Goal: Task Accomplishment & Management: Use online tool/utility

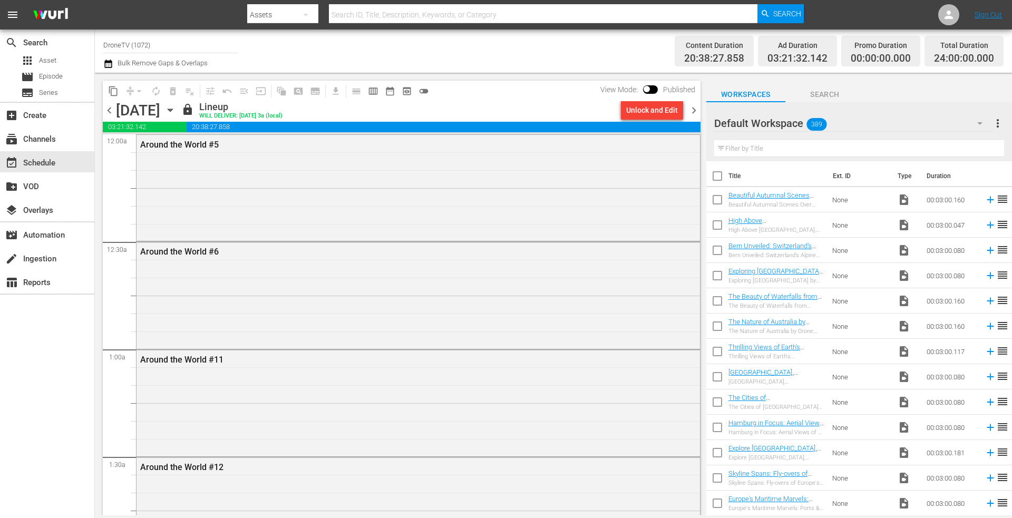
click at [264, 14] on div "Assets" at bounding box center [282, 15] width 71 height 30
drag, startPoint x: 276, startPoint y: 79, endPoint x: 317, endPoint y: 66, distance: 43.4
click at [276, 79] on div "Episodes" at bounding box center [281, 78] width 42 height 17
click at [402, 11] on input "text" at bounding box center [543, 14] width 429 height 25
type input "best of europe #13"
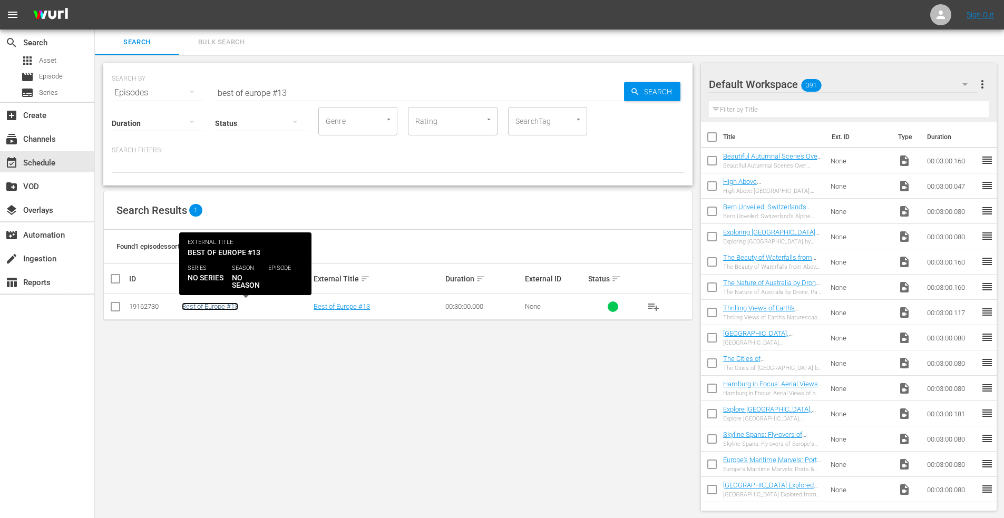
click at [216, 309] on link "Best of Europe #13" at bounding box center [210, 307] width 56 height 8
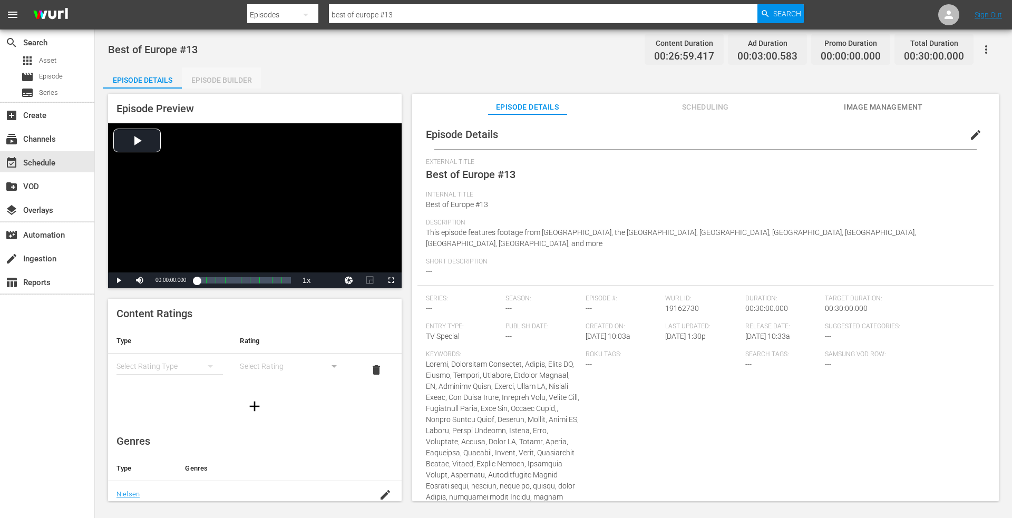
click at [227, 78] on div "Episode Builder" at bounding box center [221, 79] width 79 height 25
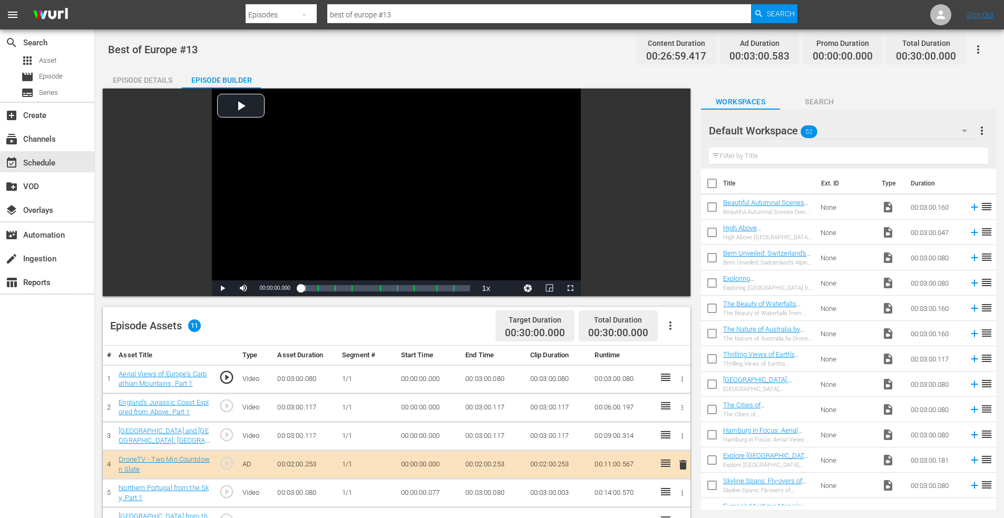
scroll to position [264, 0]
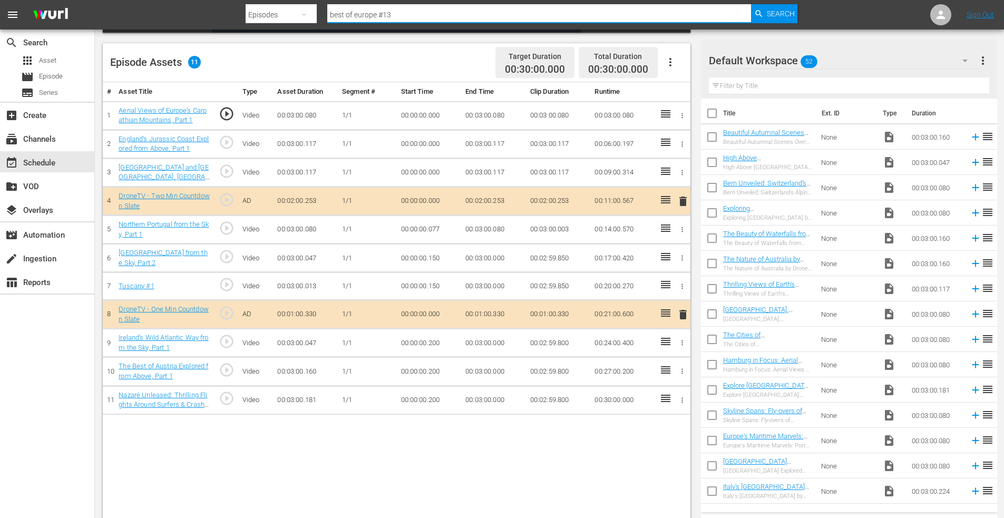
click at [400, 16] on input "best of europe #13" at bounding box center [539, 14] width 424 height 25
type input "best of europe #16"
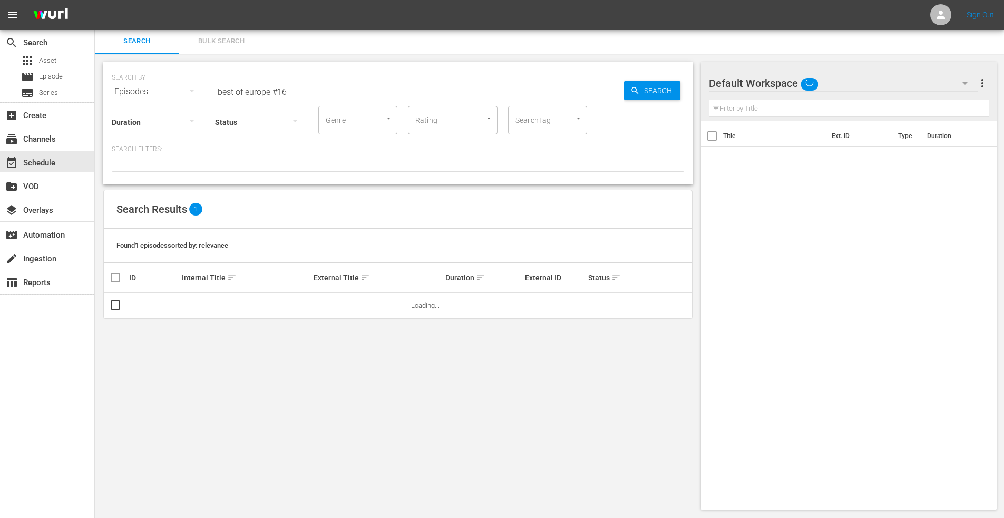
scroll to position [1, 0]
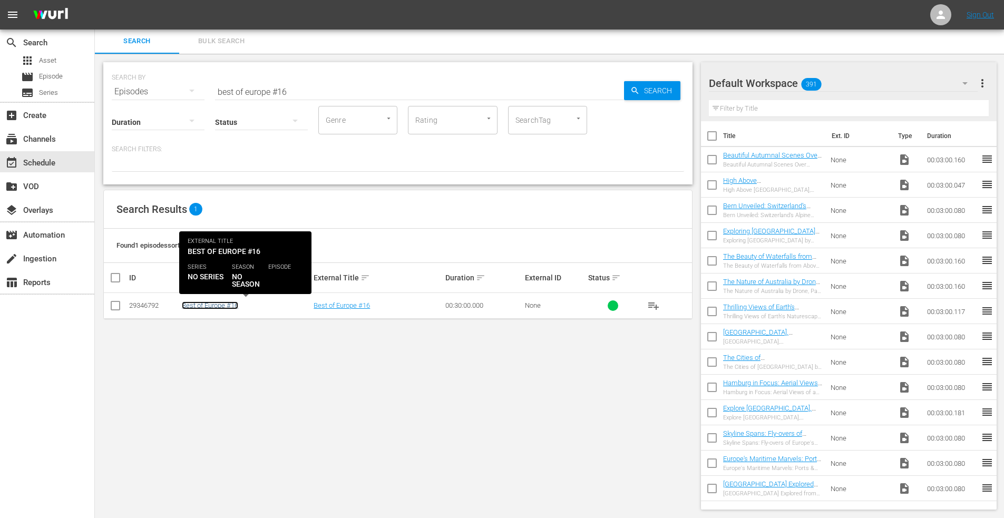
click at [211, 305] on link "Best of Europe #16" at bounding box center [210, 306] width 56 height 8
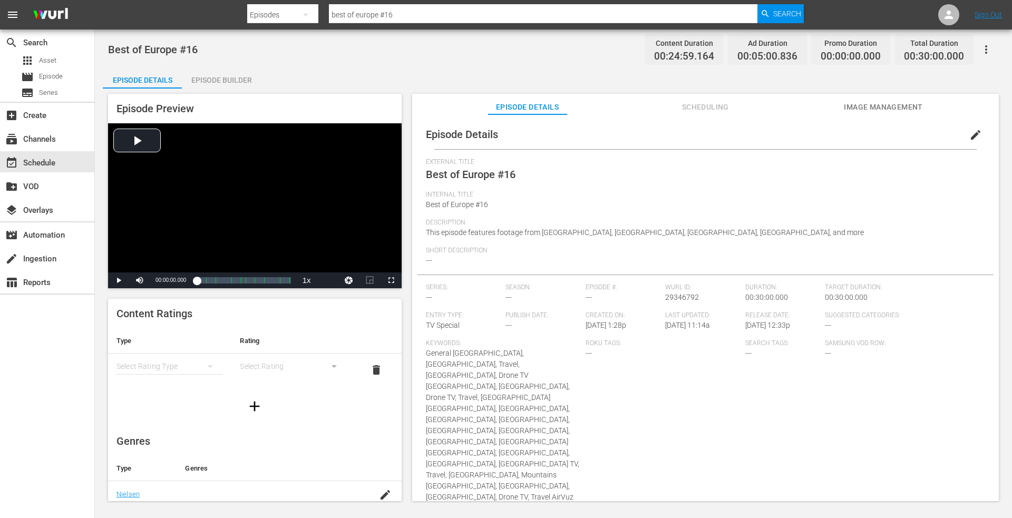
click at [219, 77] on div "Episode Builder" at bounding box center [221, 79] width 79 height 25
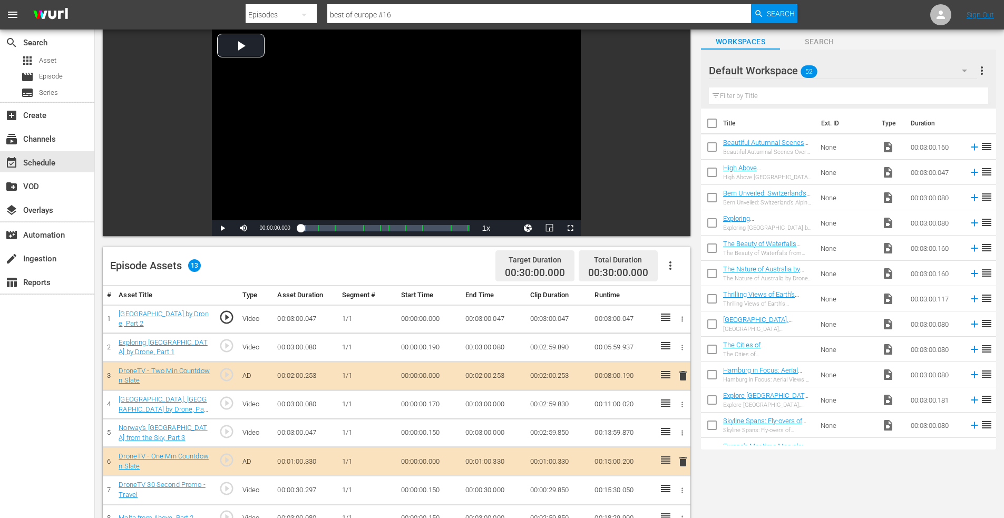
scroll to position [264, 0]
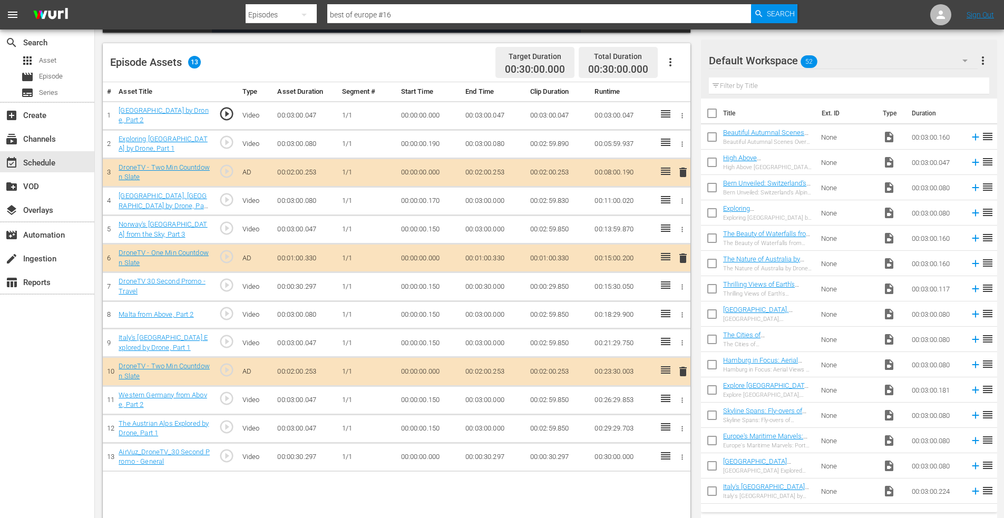
click at [684, 370] on span "delete" at bounding box center [683, 371] width 13 height 13
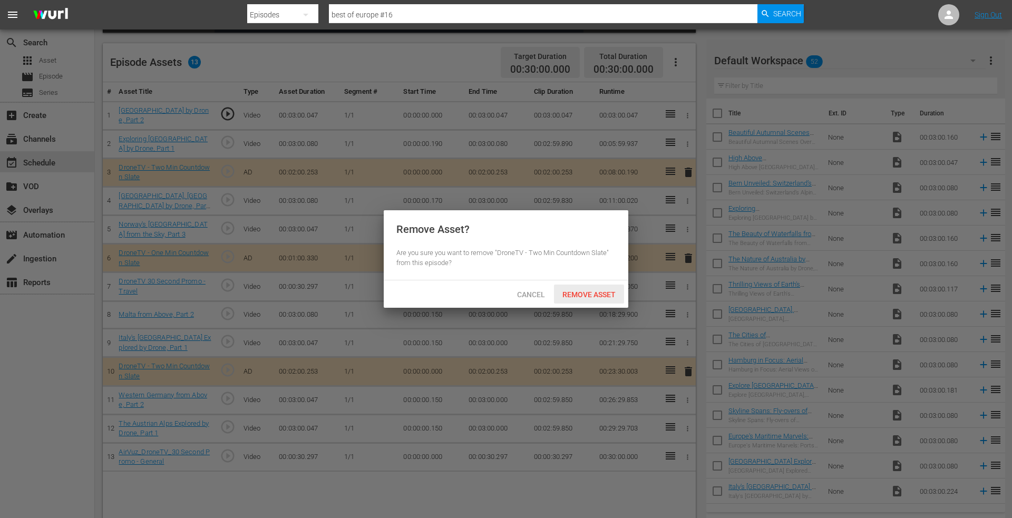
click at [593, 291] on span "Remove Asset" at bounding box center [589, 294] width 70 height 8
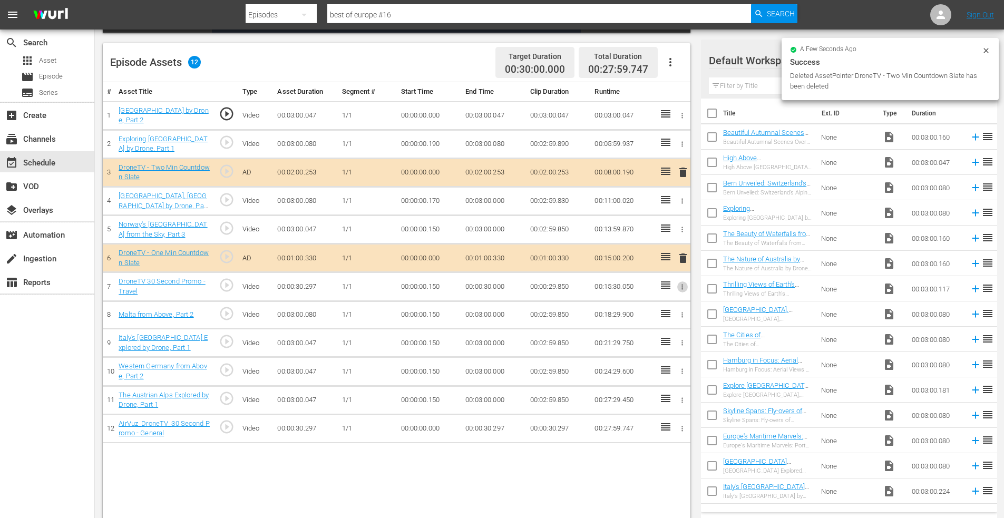
click at [679, 286] on icon "button" at bounding box center [682, 287] width 8 height 8
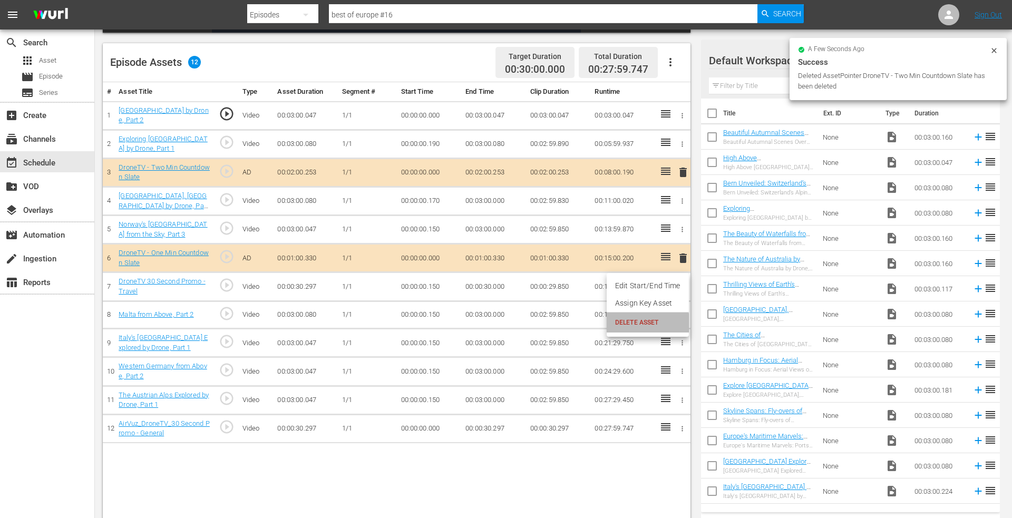
click at [633, 331] on li "DELETE ASSET" at bounding box center [648, 323] width 82 height 20
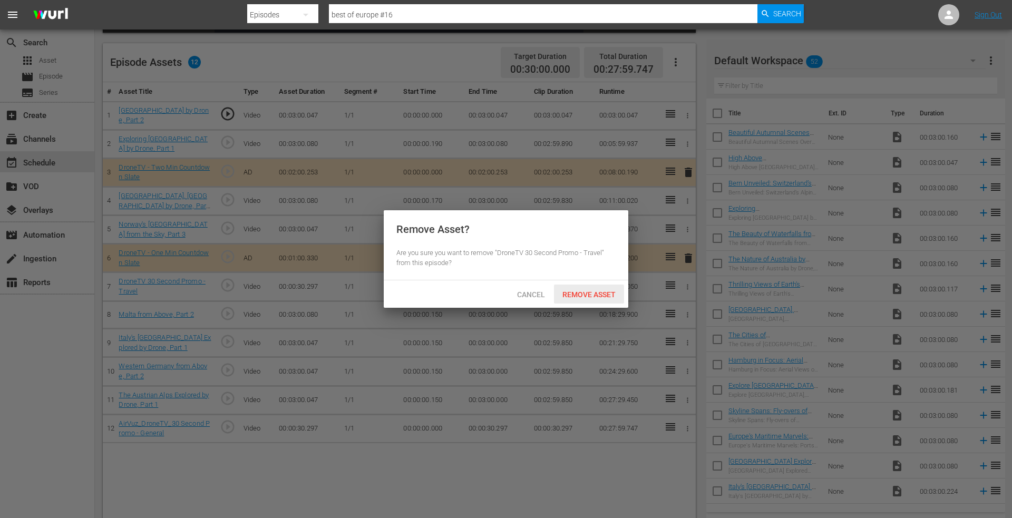
click at [580, 290] on span "Remove Asset" at bounding box center [589, 294] width 70 height 8
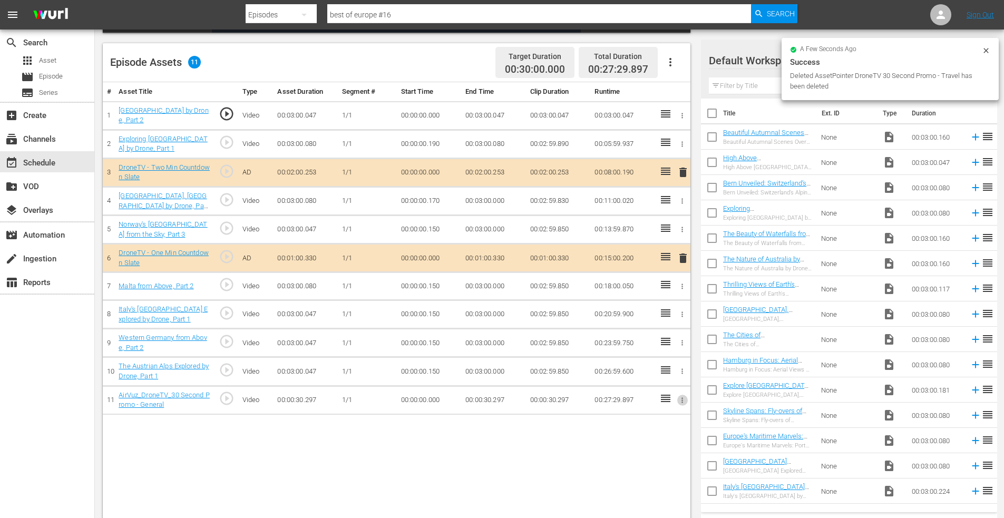
click at [679, 399] on icon "button" at bounding box center [682, 400] width 8 height 8
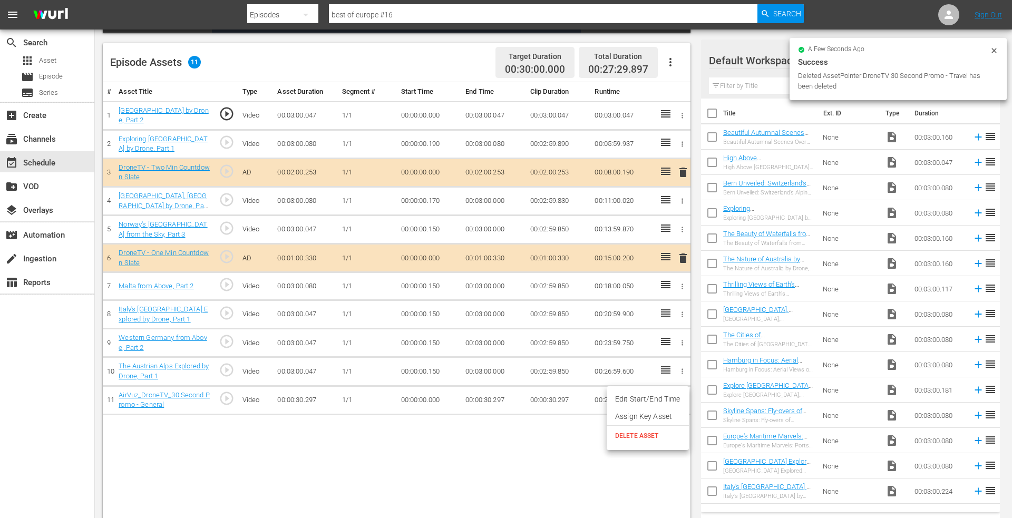
click at [630, 438] on span "DELETE ASSET" at bounding box center [647, 435] width 65 height 9
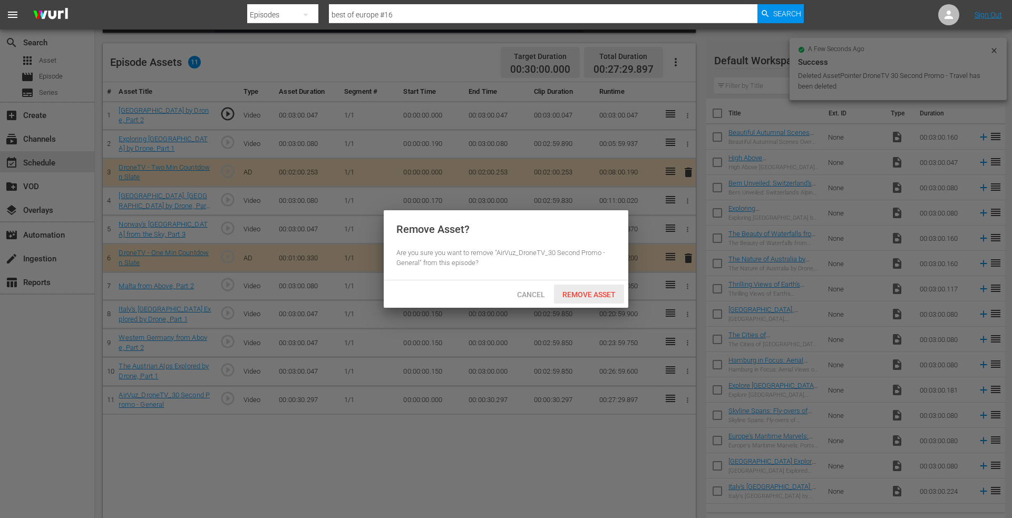
click at [584, 299] on div "Remove Asset" at bounding box center [589, 295] width 70 height 20
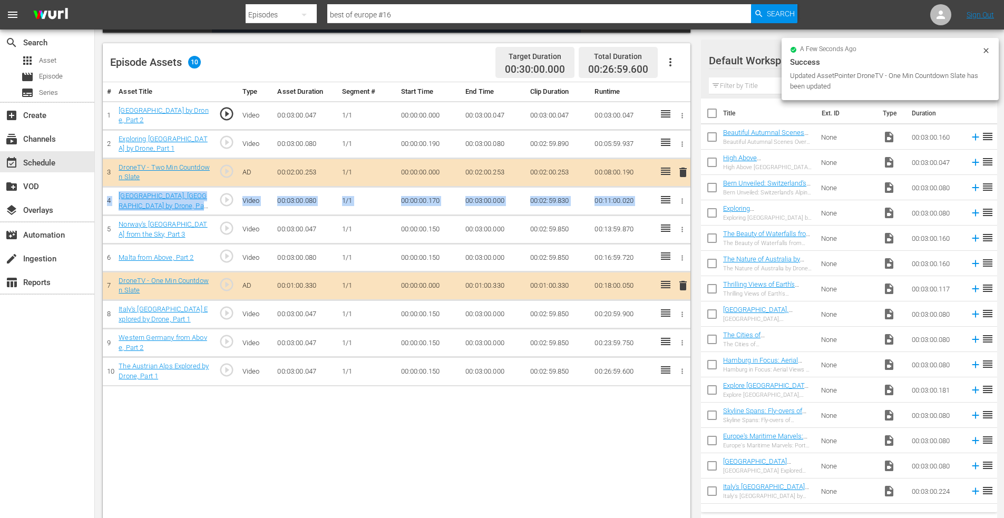
drag, startPoint x: 659, startPoint y: 173, endPoint x: 657, endPoint y: 189, distance: 15.9
click at [657, 189] on tbody "1 [GEOGRAPHIC_DATA] by Drone, Part 2 play_circle_outline Video 00:03:00.047 [DA…" at bounding box center [397, 243] width 588 height 285
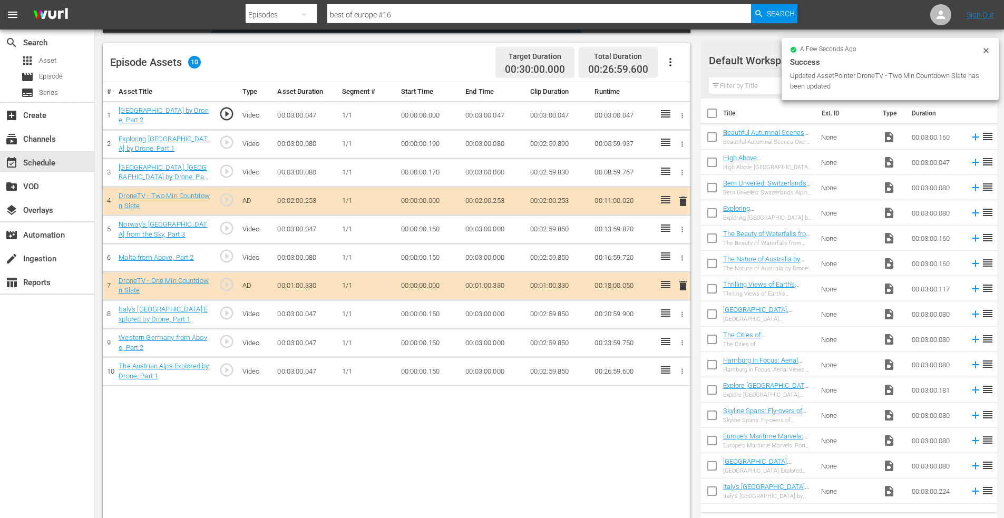
click at [422, 412] on div "# Asset Title Type Asset Duration Segment # Start Time End Time Clip Duration R…" at bounding box center [397, 301] width 588 height 439
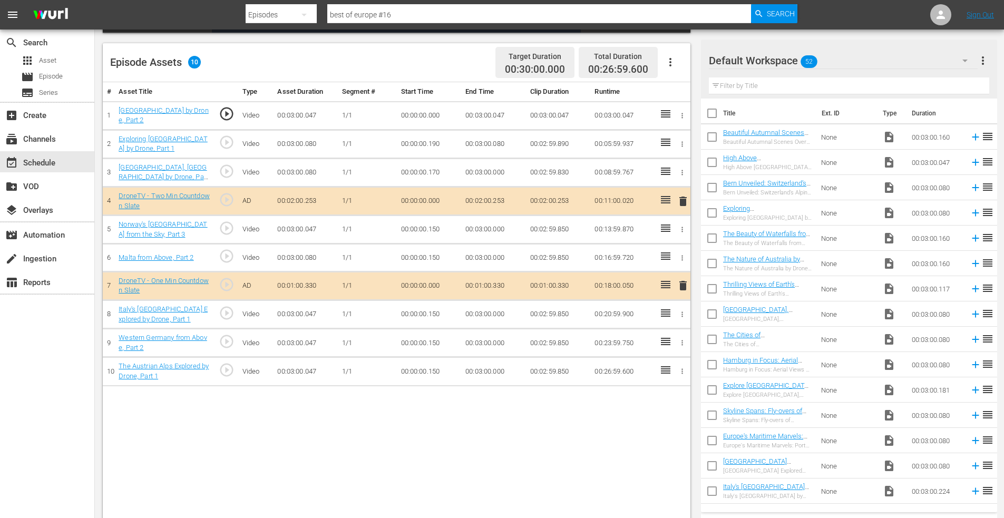
click at [275, 10] on div "Episodes" at bounding box center [281, 15] width 71 height 30
click at [272, 95] on div "Assets" at bounding box center [279, 94] width 42 height 17
click at [387, 15] on input "text" at bounding box center [539, 14] width 424 height 25
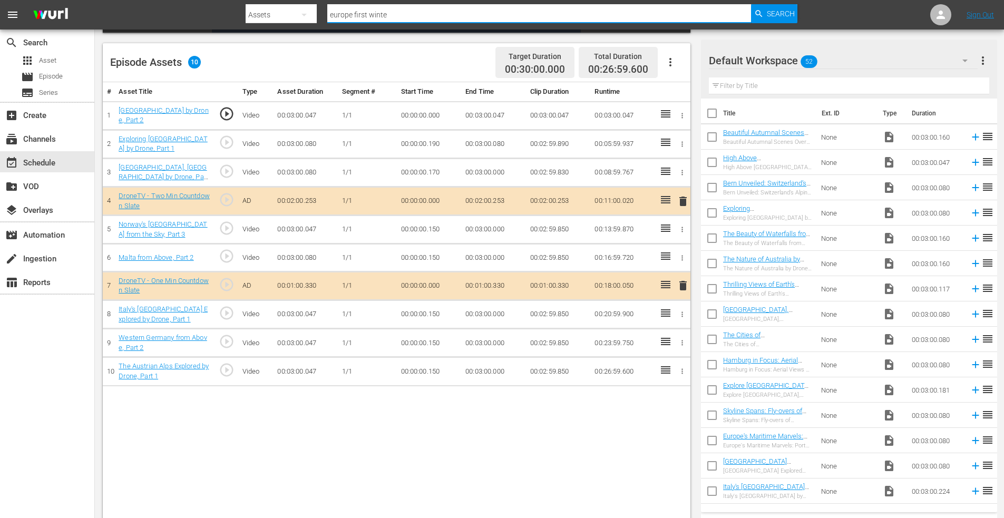
type input "europe first winter"
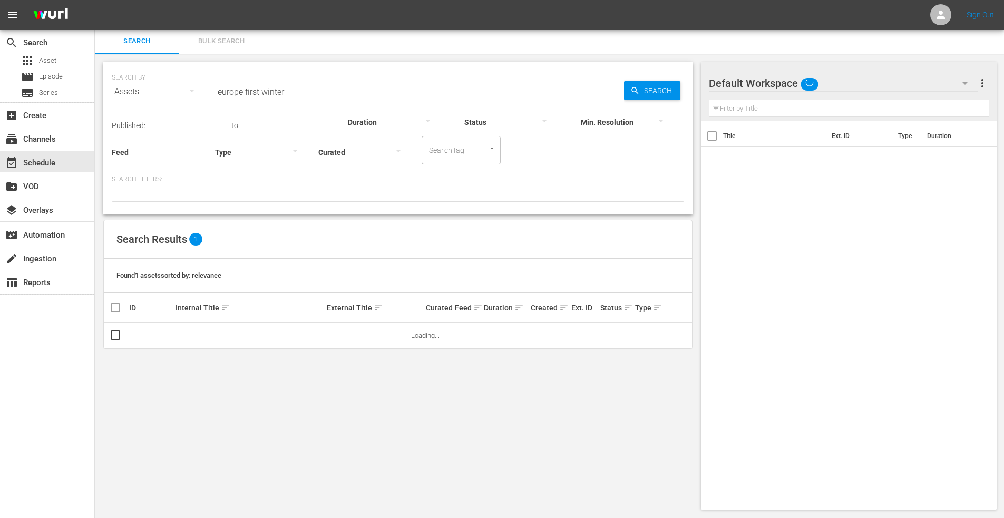
scroll to position [1, 0]
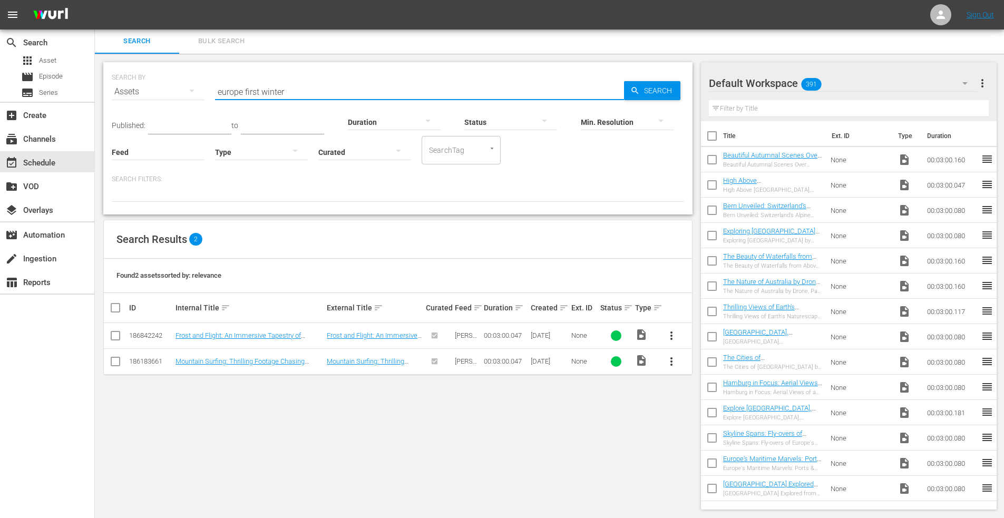
drag, startPoint x: 248, startPoint y: 91, endPoint x: 340, endPoint y: 90, distance: 91.7
click at [340, 90] on input "europe first winter" at bounding box center [419, 91] width 409 height 25
type input "europe winter"
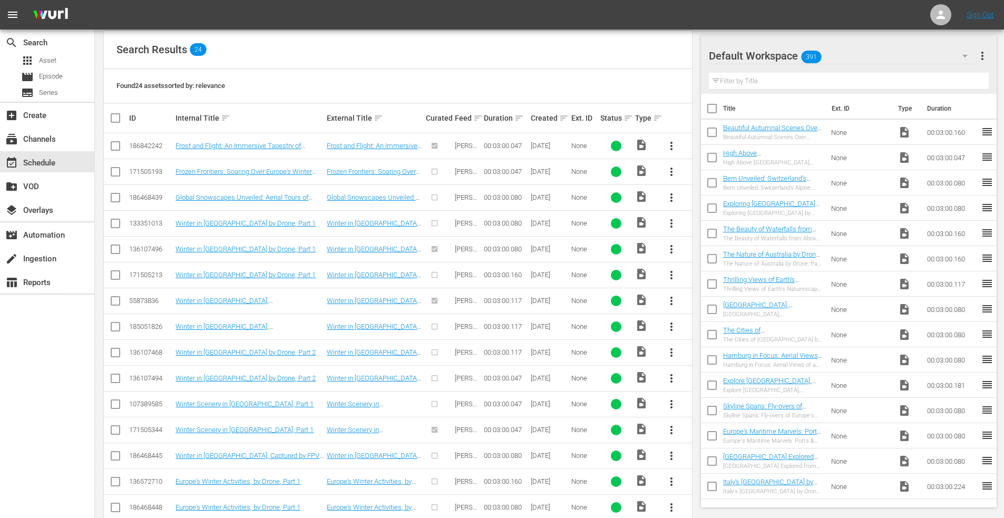
scroll to position [212, 0]
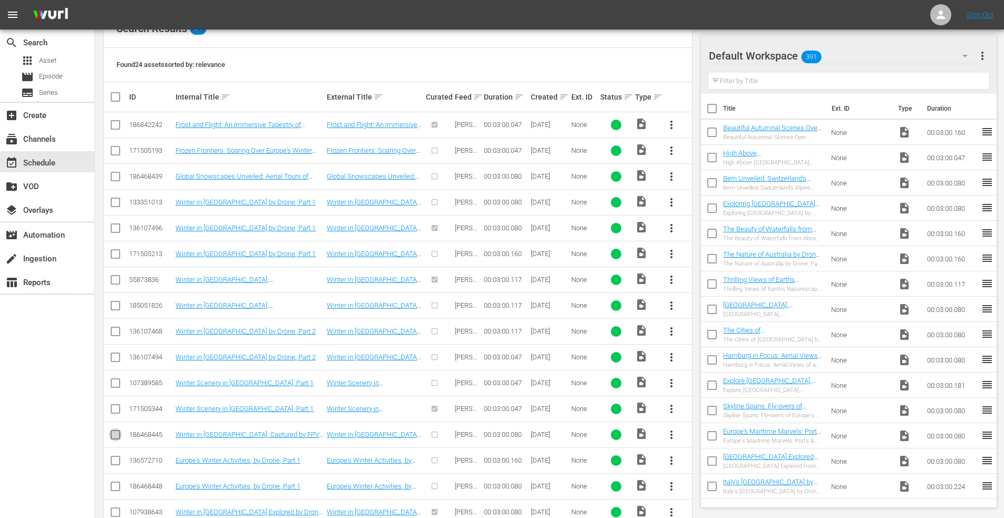
click at [116, 435] on input "checkbox" at bounding box center [115, 437] width 13 height 13
checkbox input "true"
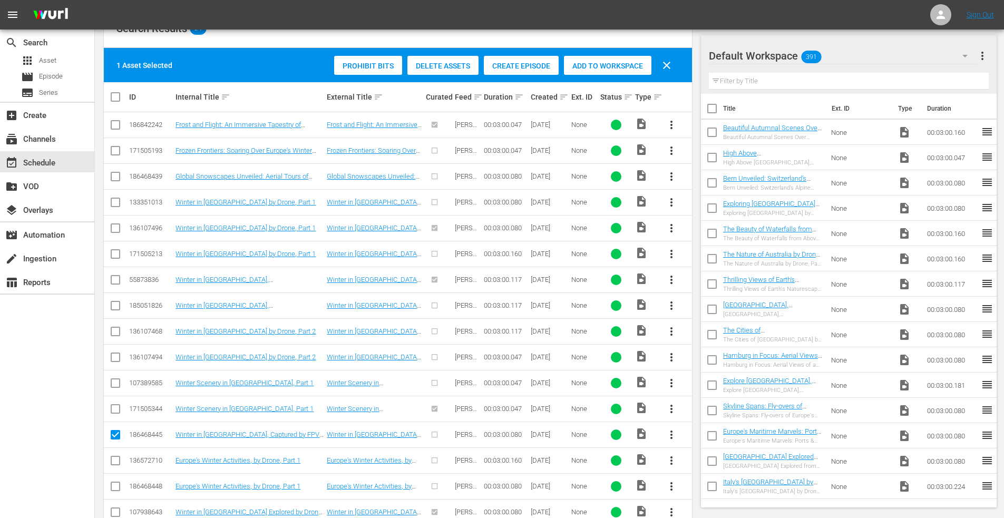
drag, startPoint x: 608, startPoint y: 61, endPoint x: 563, endPoint y: 62, distance: 44.3
click at [608, 61] on div "Add to Workspace" at bounding box center [607, 66] width 87 height 20
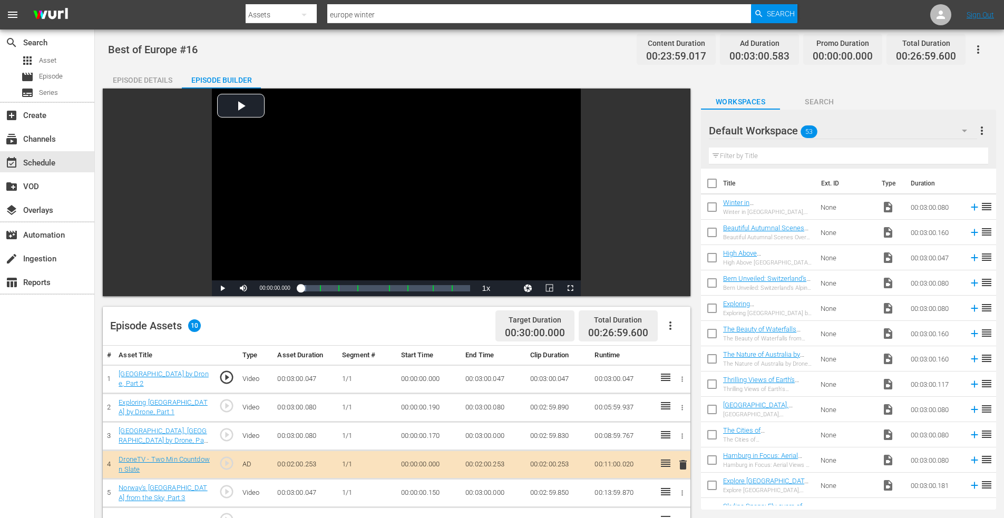
click at [711, 203] on input "checkbox" at bounding box center [712, 209] width 22 height 22
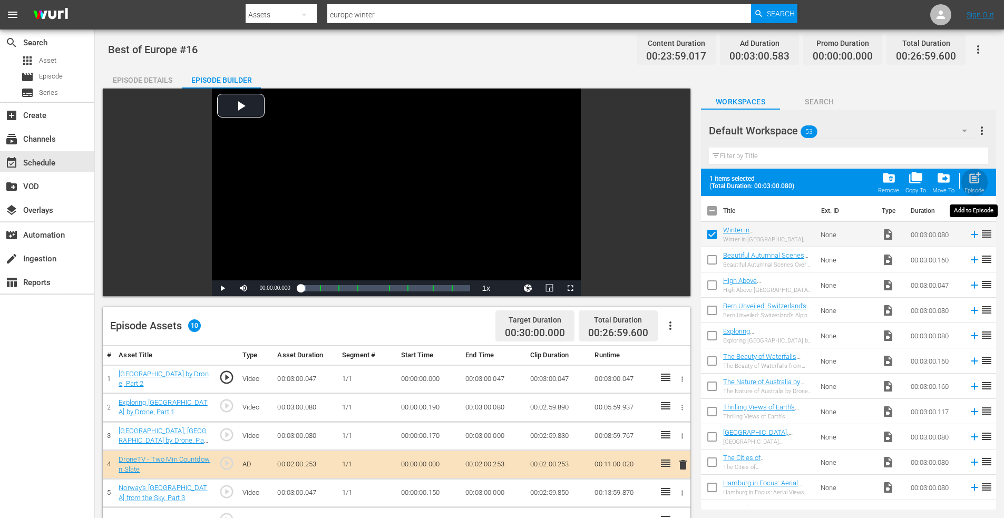
drag, startPoint x: 975, startPoint y: 171, endPoint x: 809, endPoint y: 215, distance: 171.7
click at [976, 171] on span "post_add" at bounding box center [975, 178] width 14 height 14
checkbox input "false"
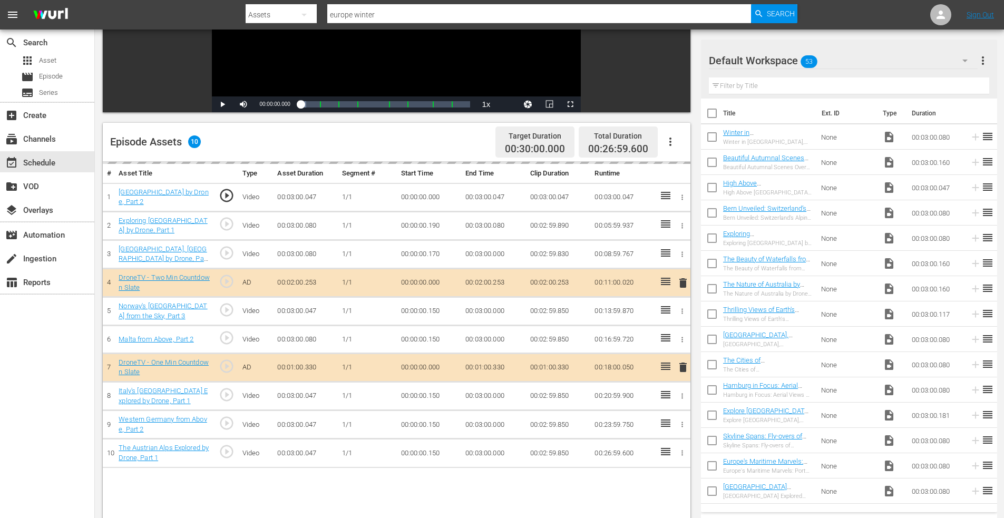
scroll to position [275, 0]
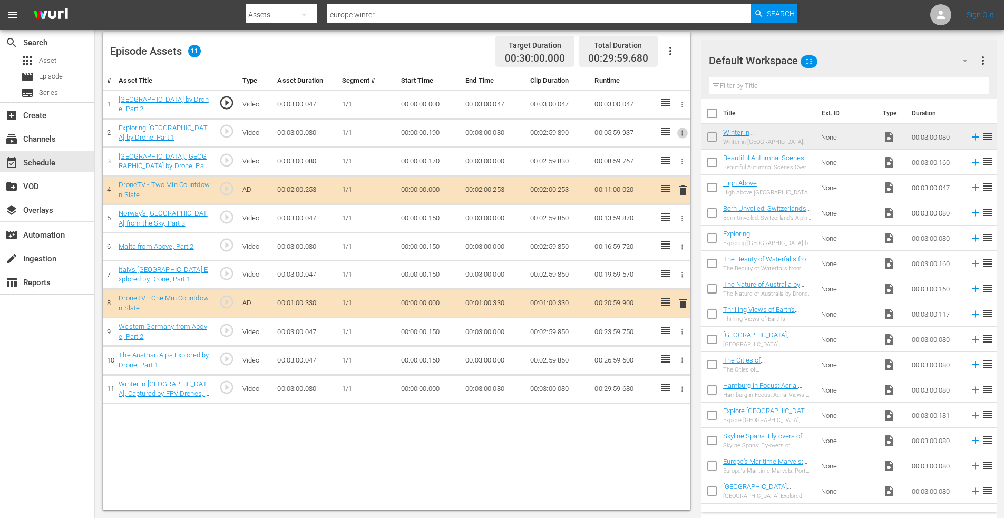
click at [679, 132] on icon "button" at bounding box center [682, 133] width 8 height 8
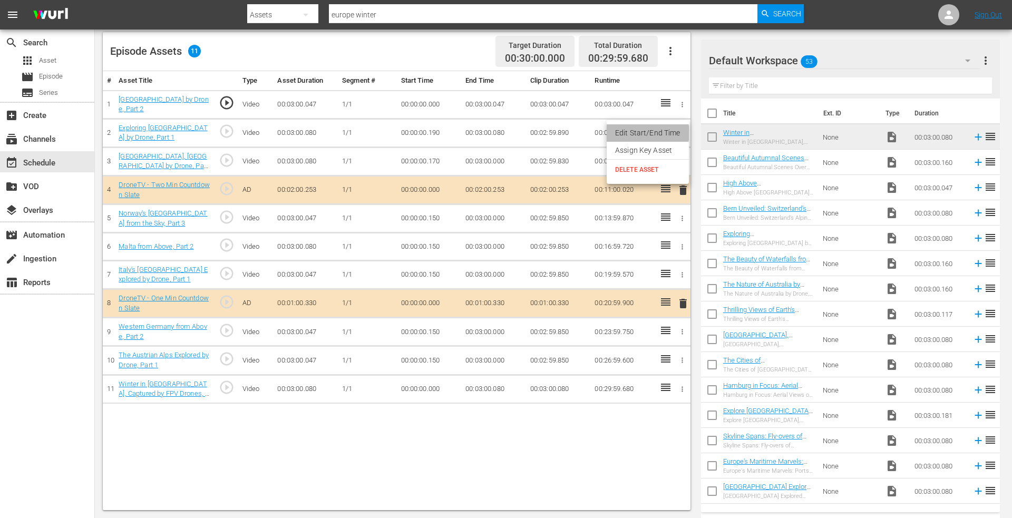
click at [645, 133] on li "Edit Start/End Time" at bounding box center [648, 132] width 82 height 17
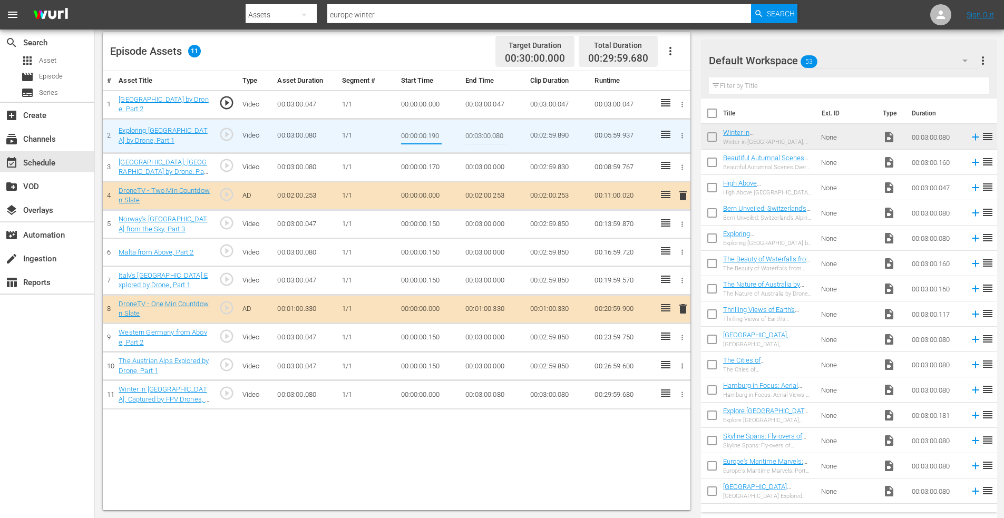
drag, startPoint x: 430, startPoint y: 137, endPoint x: 482, endPoint y: 137, distance: 52.2
click at [482, 137] on tr "2 Exploring [GEOGRAPHIC_DATA] by Drone, Part 1 play_circle_outline Video 00:03:…" at bounding box center [397, 136] width 588 height 34
type input "00:00:00.00"
drag, startPoint x: 429, startPoint y: 164, endPoint x: 457, endPoint y: 166, distance: 28.0
click at [457, 166] on td "00:00:00.170" at bounding box center [429, 167] width 65 height 28
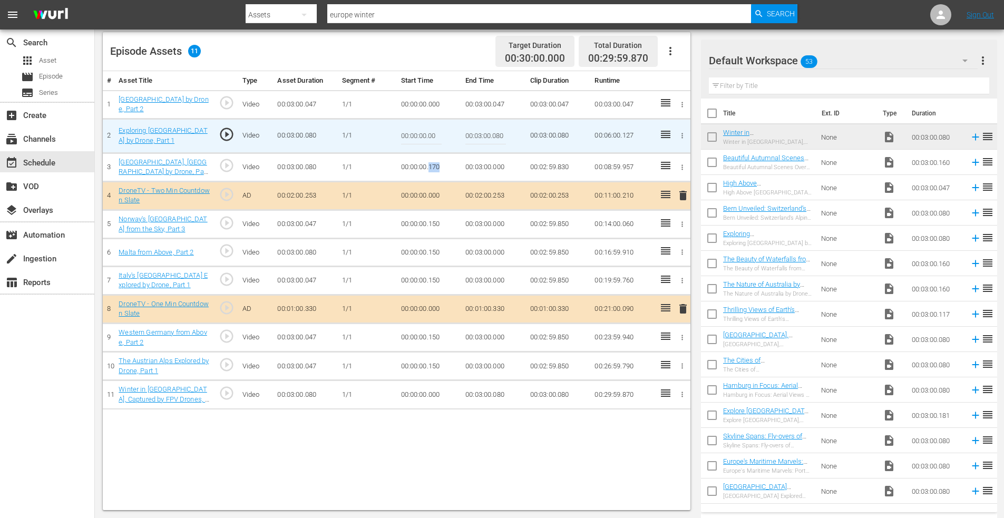
click at [432, 167] on td "00:00:00.170" at bounding box center [429, 167] width 65 height 28
drag, startPoint x: 429, startPoint y: 165, endPoint x: 464, endPoint y: 163, distance: 35.4
click at [463, 163] on tr "3 [GEOGRAPHIC_DATA], [GEOGRAPHIC_DATA] by Drone, Part 1 play_circle_outline Vid…" at bounding box center [397, 167] width 588 height 28
click at [684, 164] on icon "button" at bounding box center [682, 167] width 8 height 8
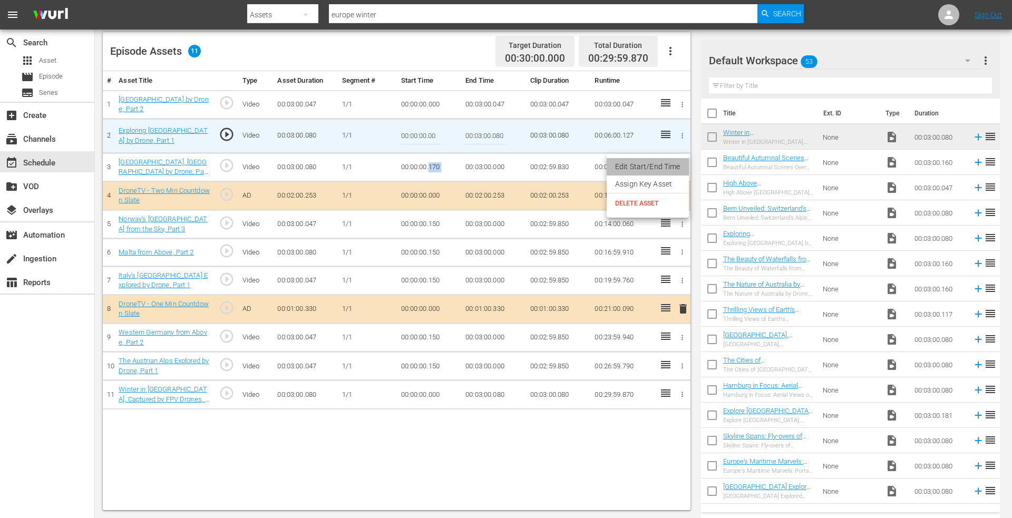
click at [652, 167] on li "Edit Start/End Time" at bounding box center [648, 166] width 82 height 17
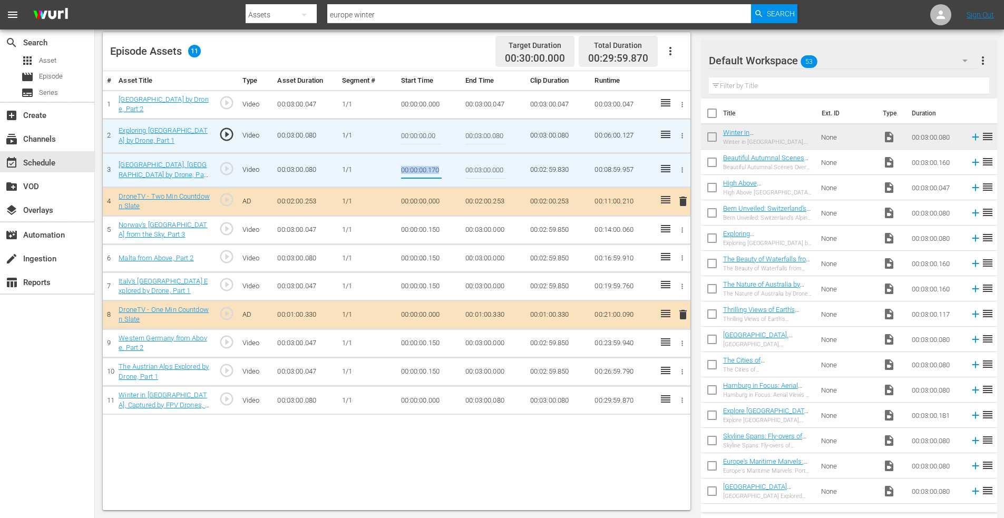
click at [427, 167] on input "00:00:00.170" at bounding box center [421, 170] width 41 height 25
click at [429, 169] on input "00:00:00.170" at bounding box center [421, 170] width 41 height 25
drag, startPoint x: 427, startPoint y: 170, endPoint x: 469, endPoint y: 169, distance: 41.7
click at [469, 169] on tr "3 [GEOGRAPHIC_DATA], [GEOGRAPHIC_DATA] by Drone, Part 1 play_circle_outline Vid…" at bounding box center [397, 170] width 588 height 34
type input "00:00:00.000"
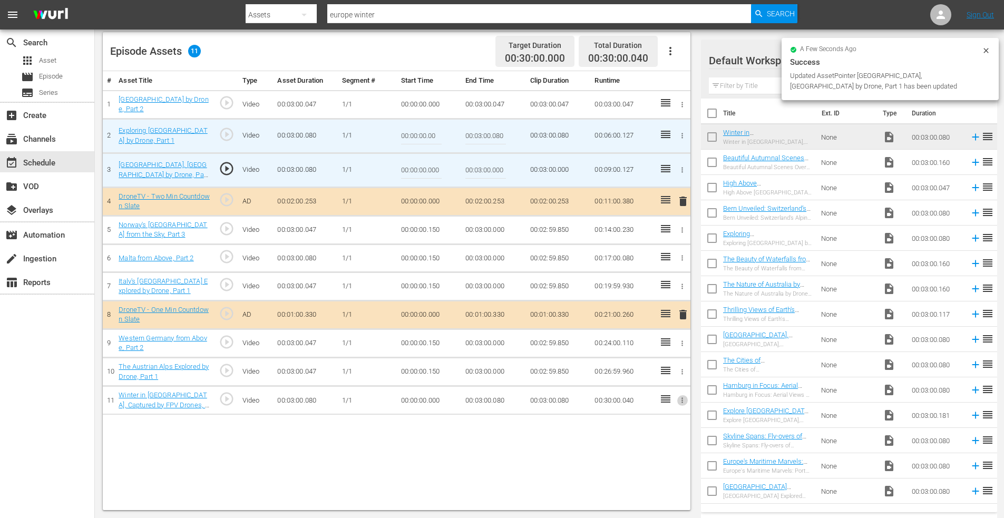
click at [684, 402] on icon "button" at bounding box center [682, 400] width 8 height 8
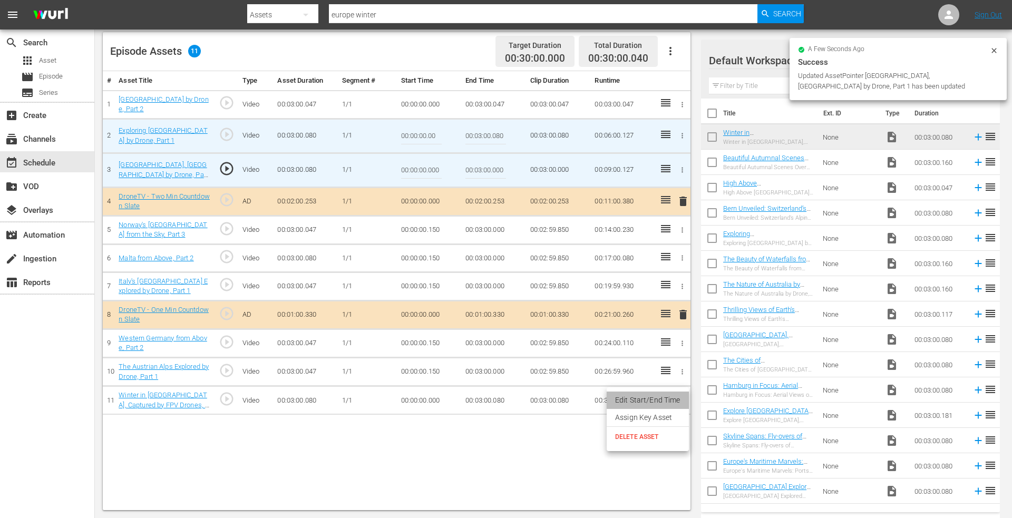
drag, startPoint x: 668, startPoint y: 402, endPoint x: 471, endPoint y: 403, distance: 197.1
click at [668, 401] on li "Edit Start/End Time" at bounding box center [648, 400] width 82 height 17
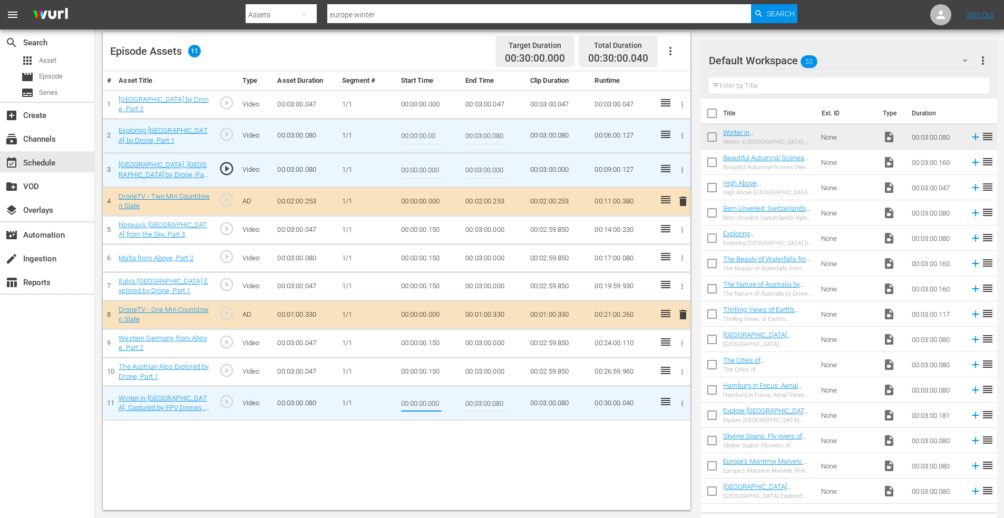
drag, startPoint x: 429, startPoint y: 405, endPoint x: 456, endPoint y: 404, distance: 28.0
click at [453, 405] on td "00:00:00.000" at bounding box center [429, 403] width 65 height 34
type input "00:00:00.040"
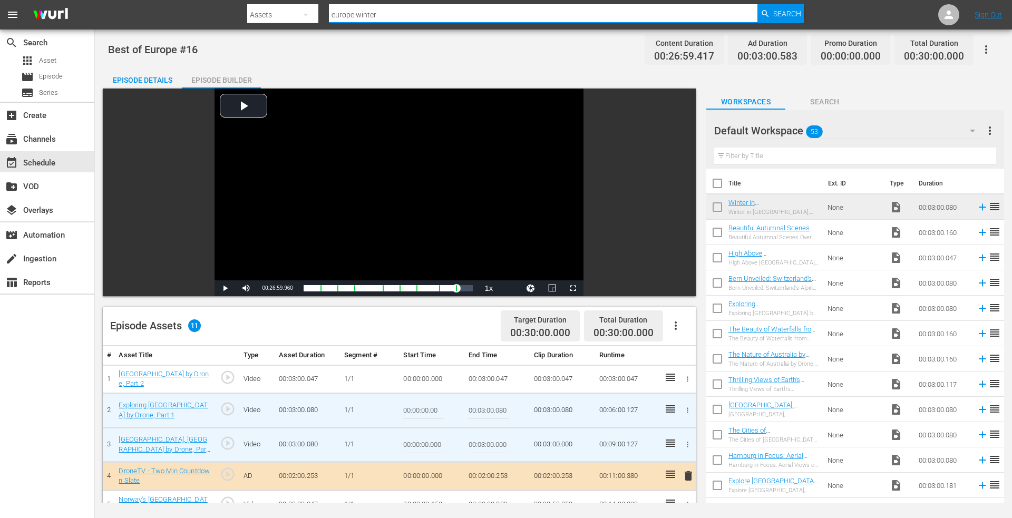
drag, startPoint x: 390, startPoint y: 13, endPoint x: 271, endPoint y: 3, distance: 119.0
click at [276, 3] on div "Search By Assets Search ID, Title, Description, Keywords, or Category europe wi…" at bounding box center [525, 14] width 557 height 25
type input "europe bridges 2"
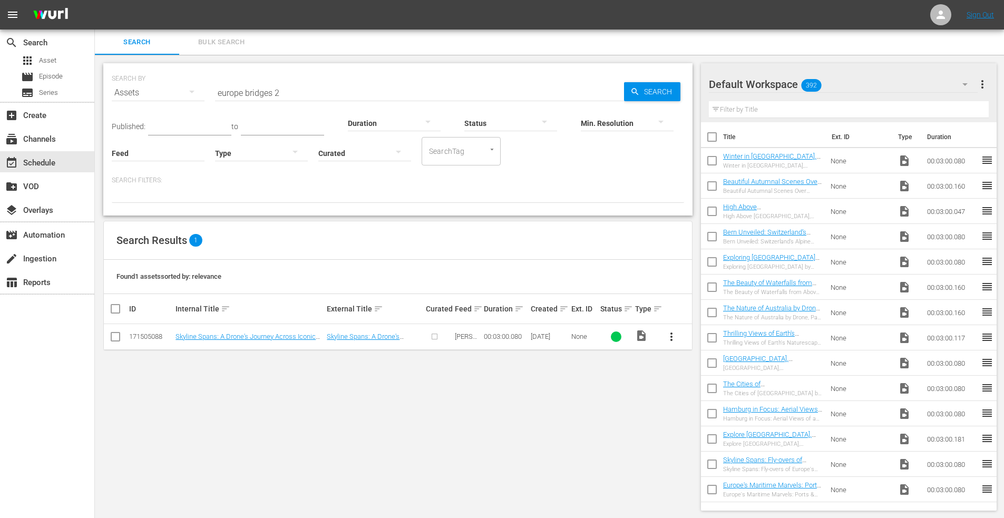
click at [115, 338] on input "checkbox" at bounding box center [115, 339] width 13 height 13
checkbox input "true"
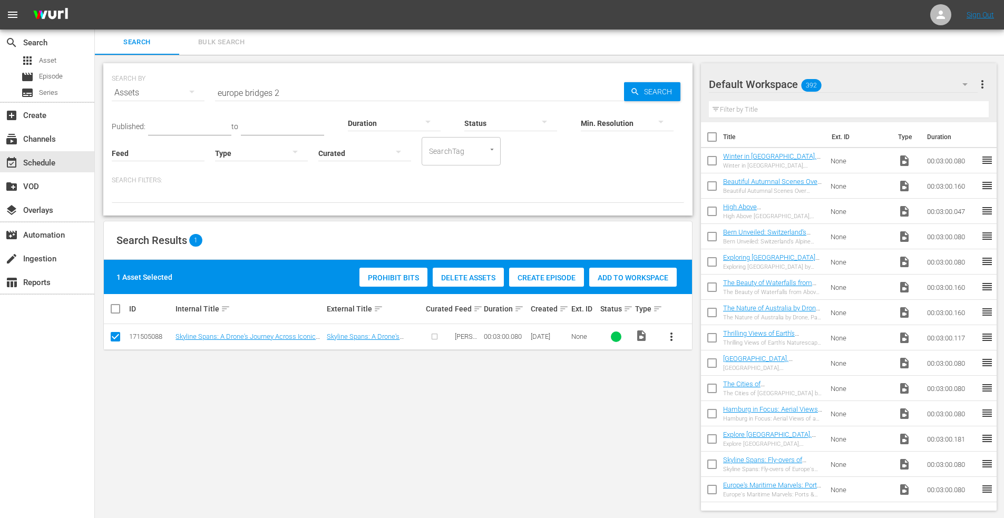
click at [622, 276] on span "Add to Workspace" at bounding box center [632, 278] width 87 height 8
click at [54, 73] on span "Episode" at bounding box center [51, 76] width 24 height 11
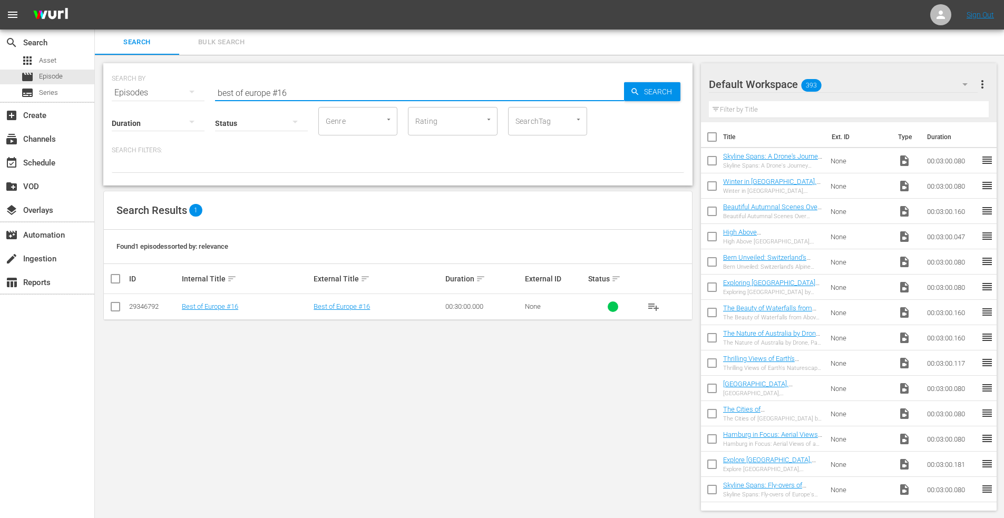
click at [299, 92] on input "best of europe #16" at bounding box center [419, 92] width 409 height 25
type input "best of europe #17"
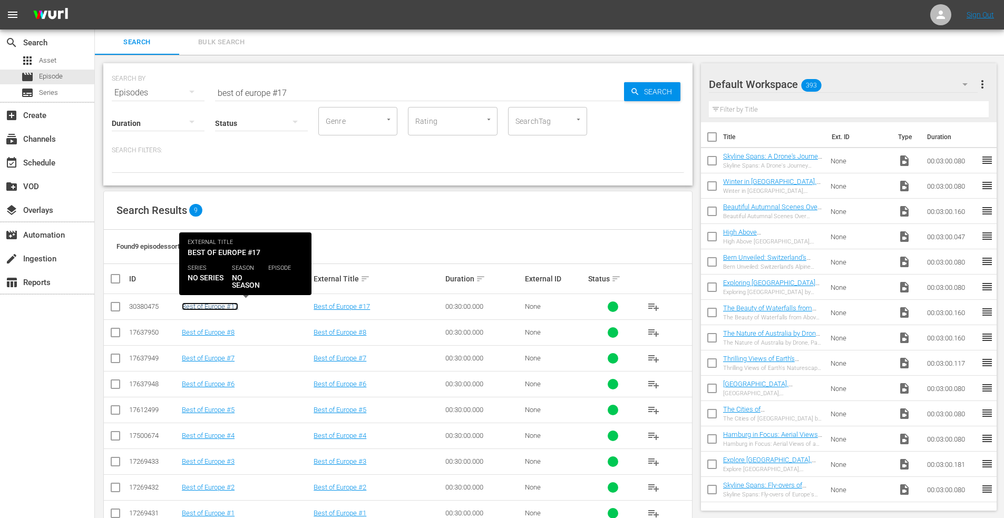
click at [216, 307] on link "Best of Europe #17" at bounding box center [210, 307] width 56 height 8
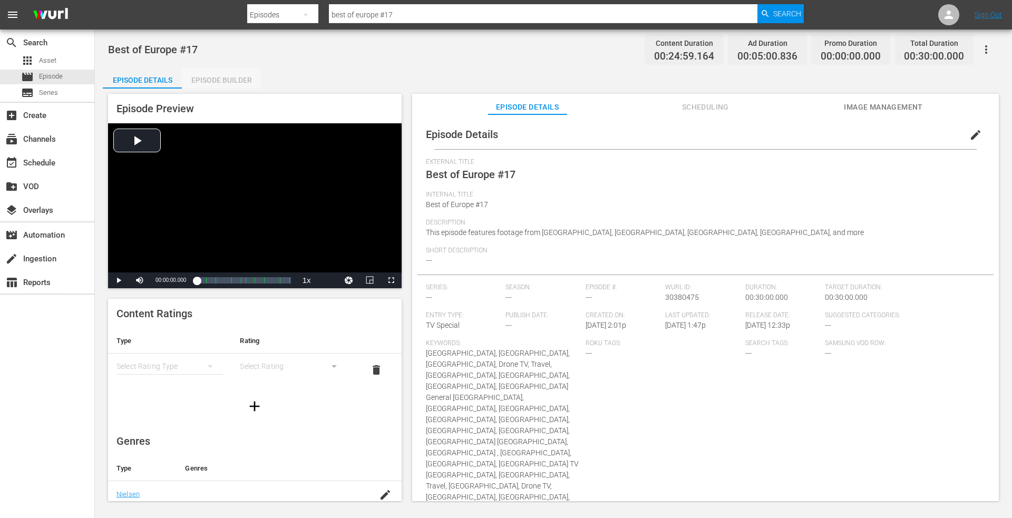
drag, startPoint x: 220, startPoint y: 79, endPoint x: 223, endPoint y: 87, distance: 9.3
click at [220, 79] on div "Episode Builder" at bounding box center [221, 79] width 79 height 25
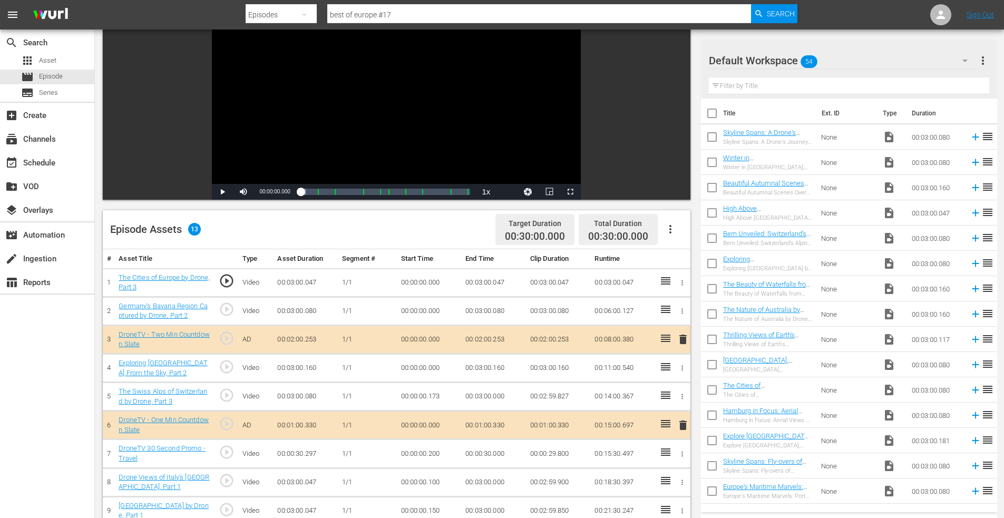
scroll to position [264, 0]
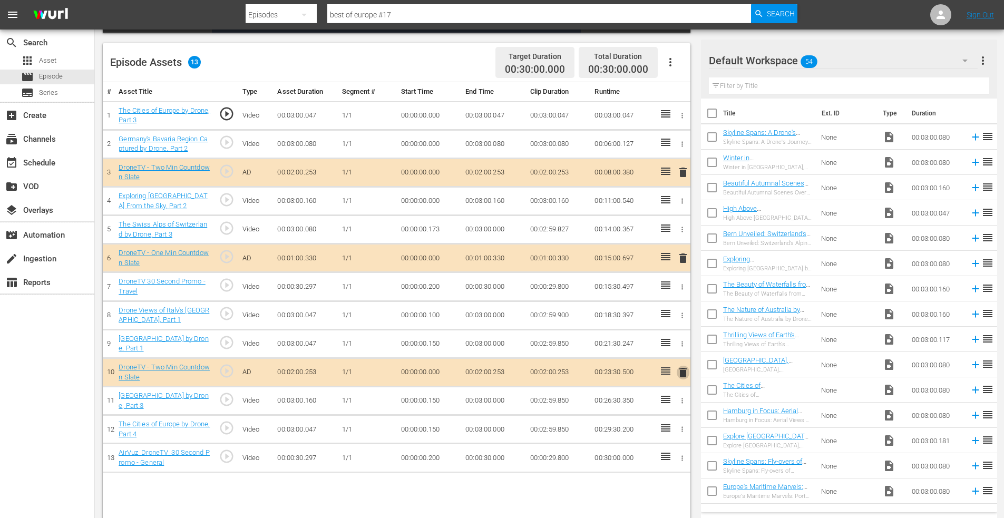
click at [682, 371] on span "delete" at bounding box center [683, 372] width 13 height 13
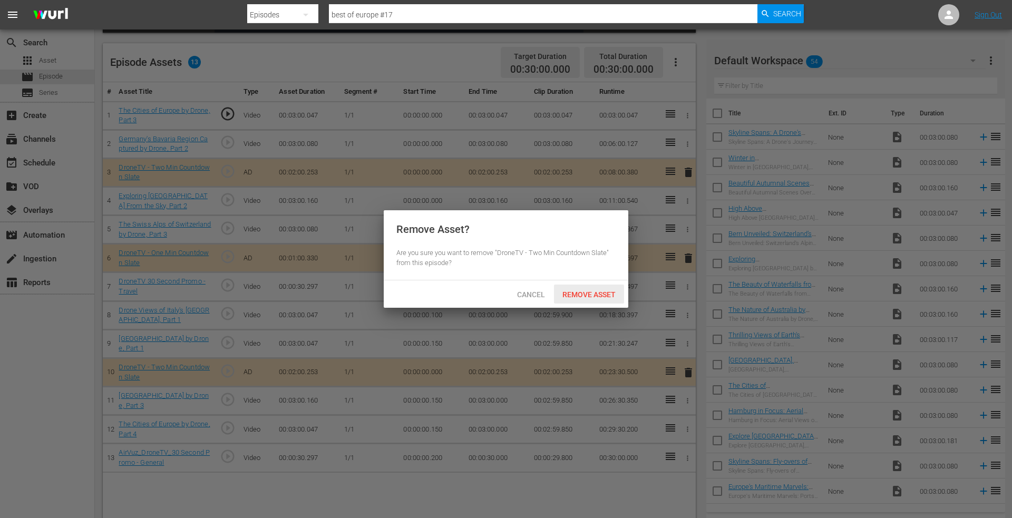
click at [588, 293] on span "Remove Asset" at bounding box center [589, 294] width 70 height 8
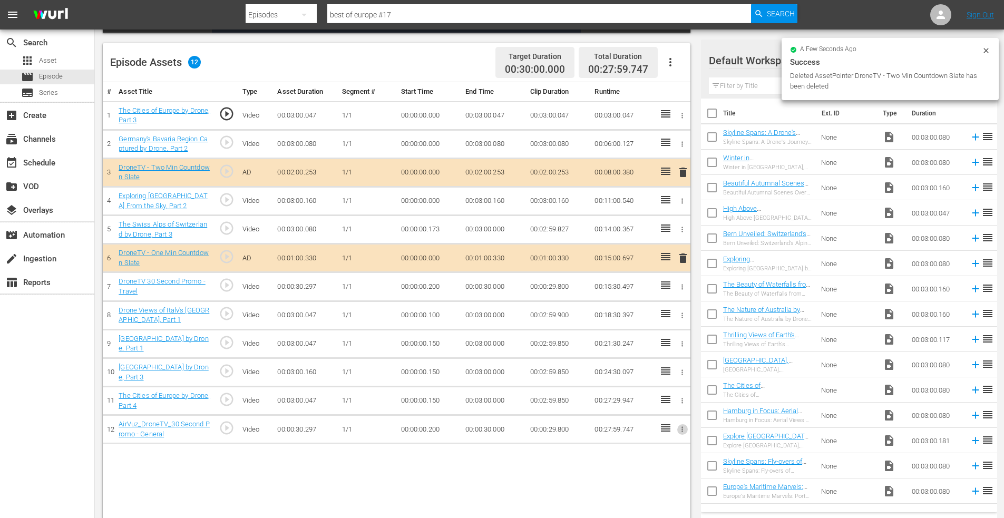
click at [683, 430] on icon "button" at bounding box center [683, 429] width 2 height 5
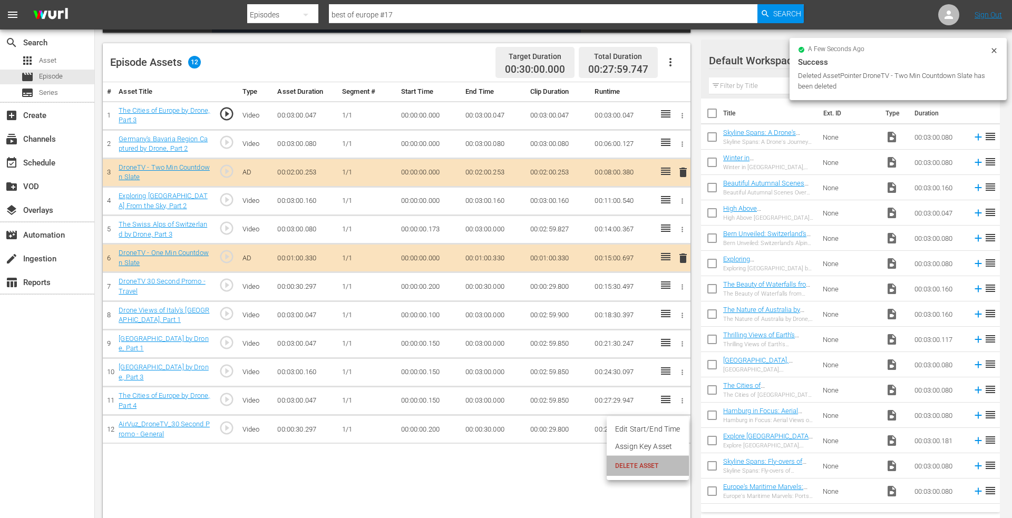
click at [637, 468] on span "DELETE ASSET" at bounding box center [647, 465] width 65 height 9
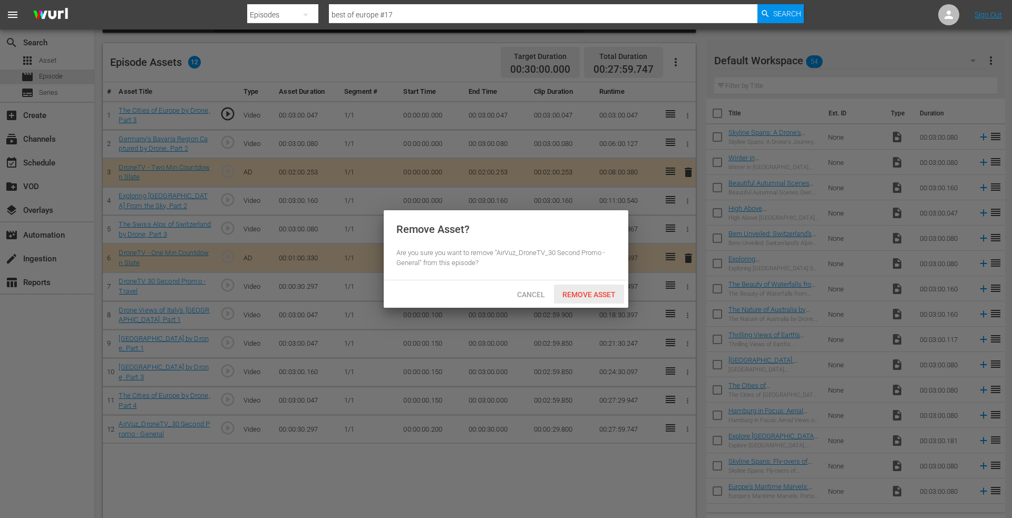
click at [582, 293] on span "Remove Asset" at bounding box center [589, 294] width 70 height 8
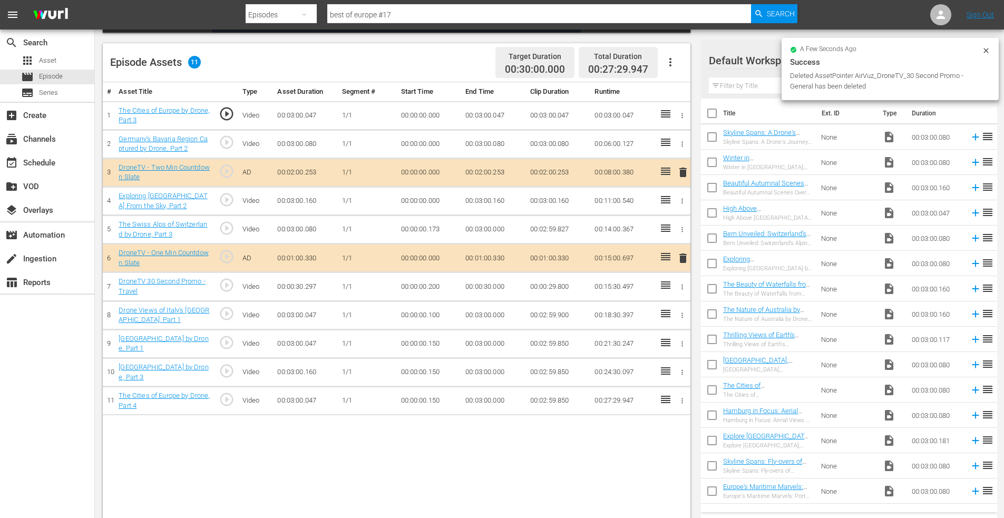
click at [683, 285] on icon "button" at bounding box center [683, 286] width 2 height 5
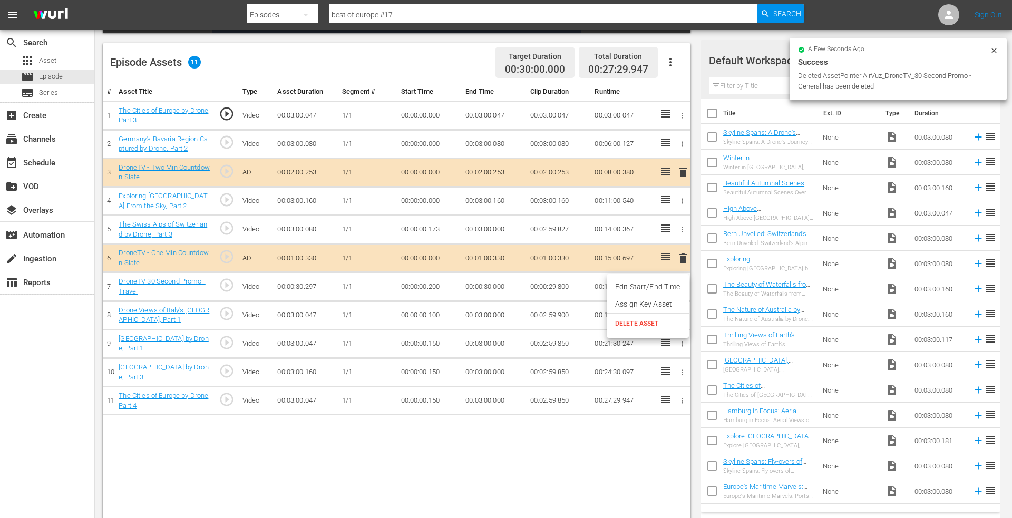
click at [631, 327] on span "DELETE ASSET" at bounding box center [647, 323] width 65 height 9
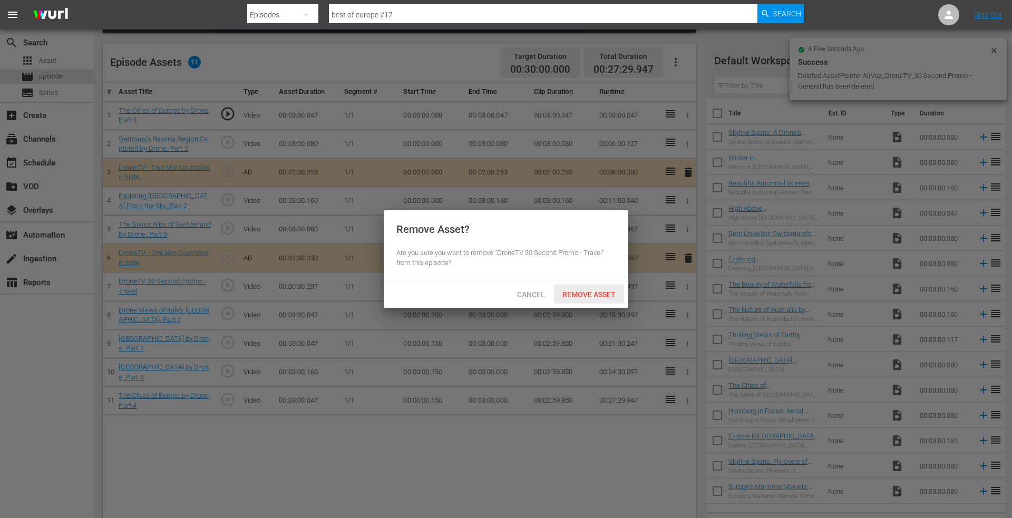
click at [591, 293] on span "Remove Asset" at bounding box center [589, 294] width 70 height 8
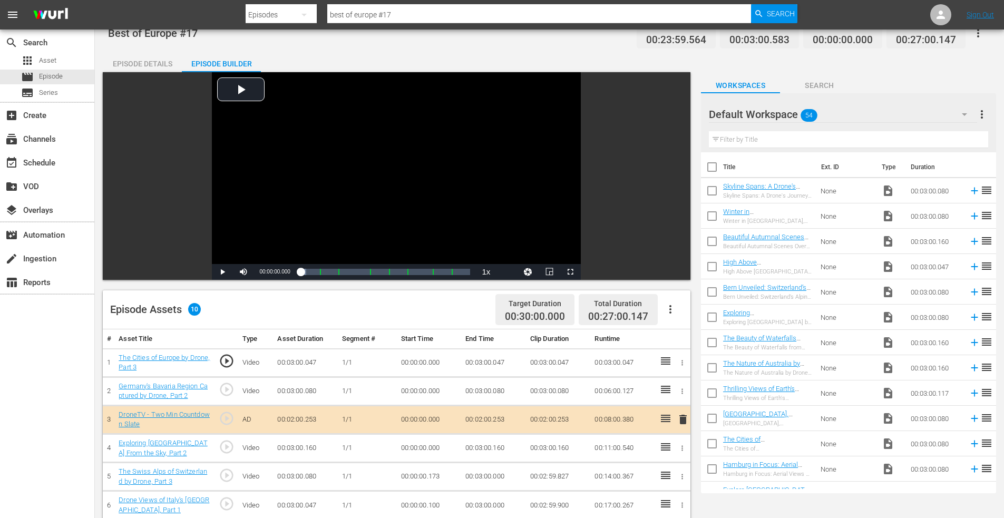
scroll to position [0, 0]
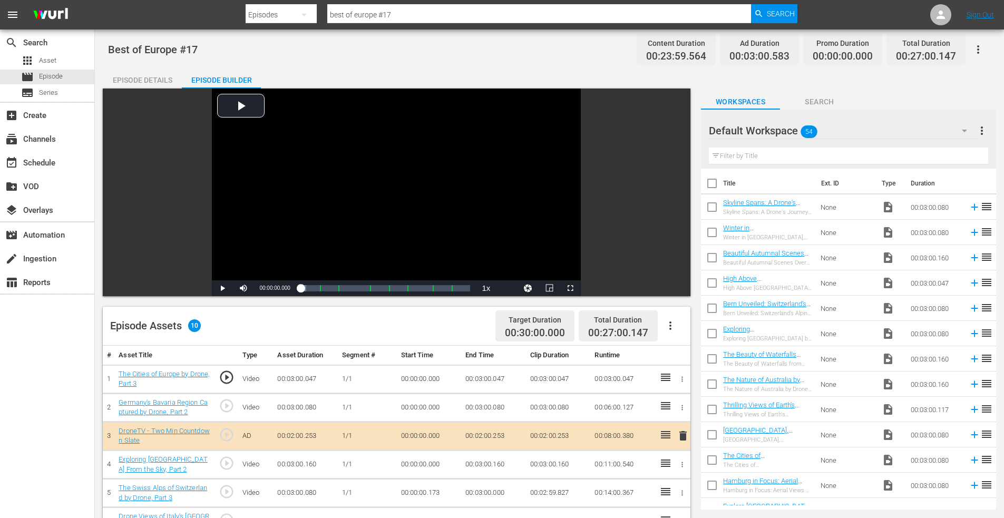
click at [711, 205] on input "checkbox" at bounding box center [712, 209] width 22 height 22
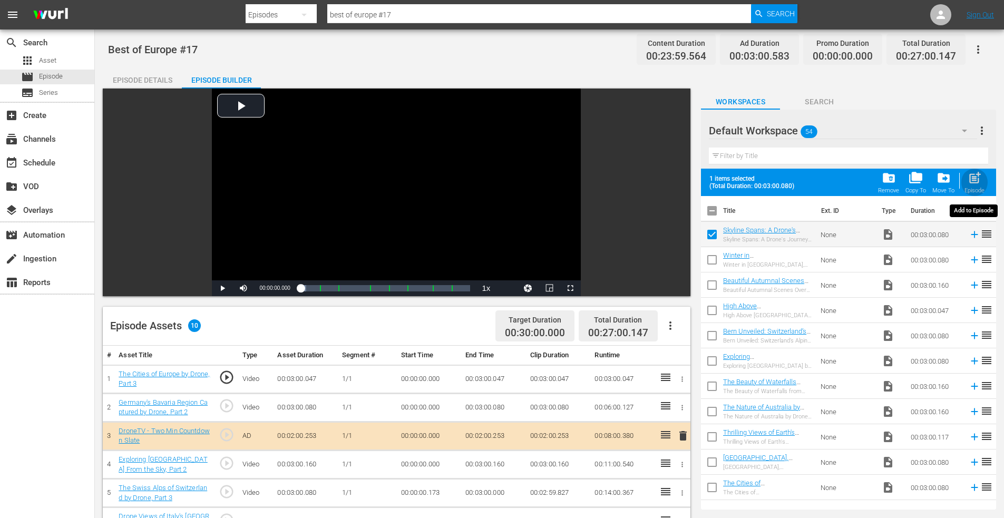
drag, startPoint x: 979, startPoint y: 171, endPoint x: 771, endPoint y: 208, distance: 211.5
click at [979, 171] on span "post_add" at bounding box center [975, 178] width 14 height 14
checkbox input "false"
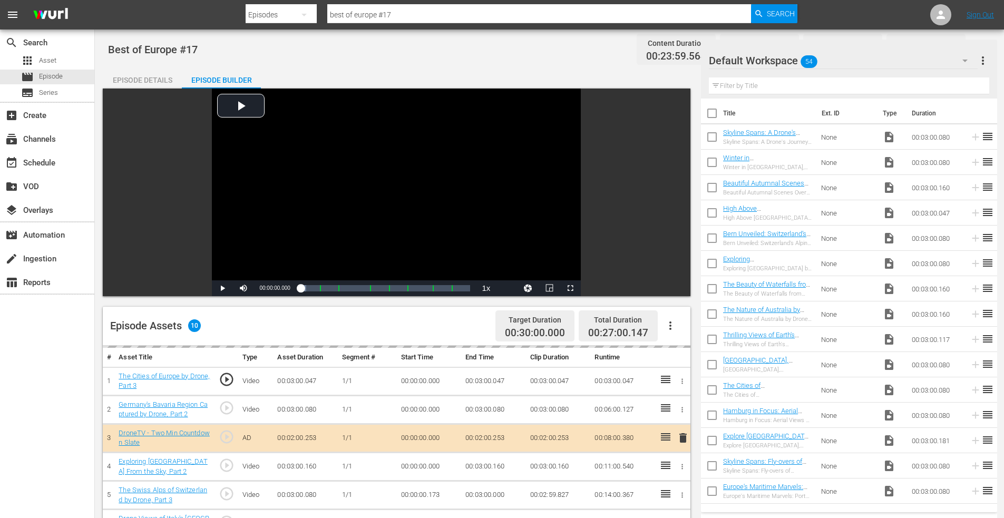
scroll to position [275, 0]
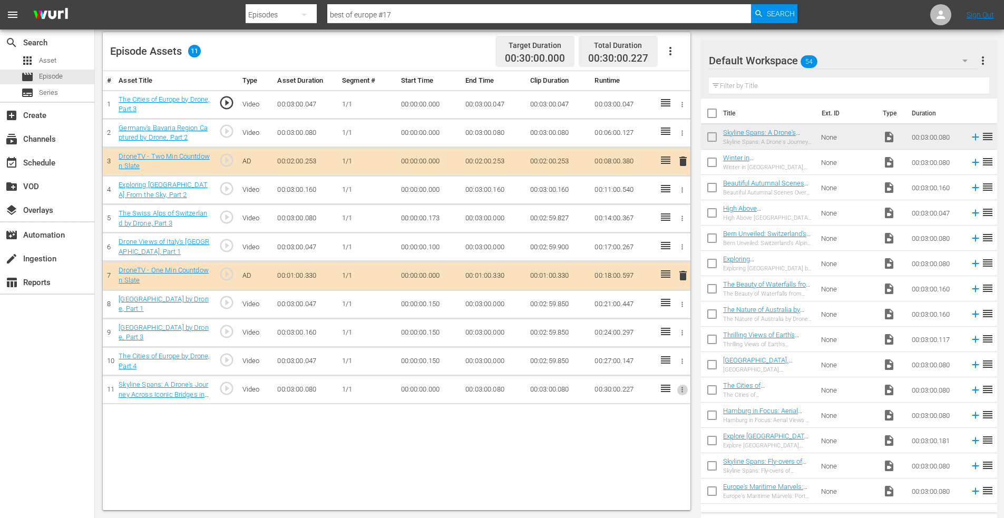
click at [681, 387] on icon "button" at bounding box center [682, 390] width 8 height 8
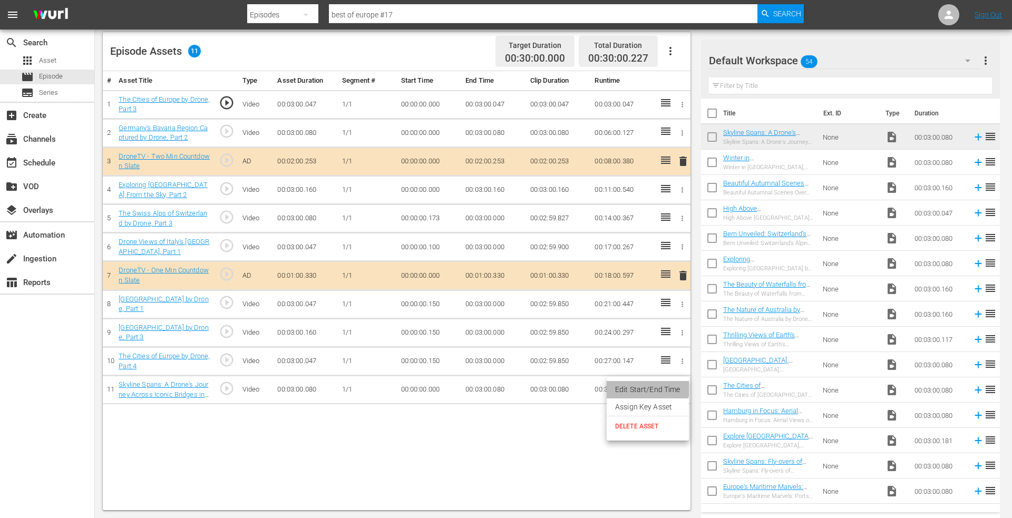
click at [645, 386] on li "Edit Start/End Time" at bounding box center [648, 389] width 82 height 17
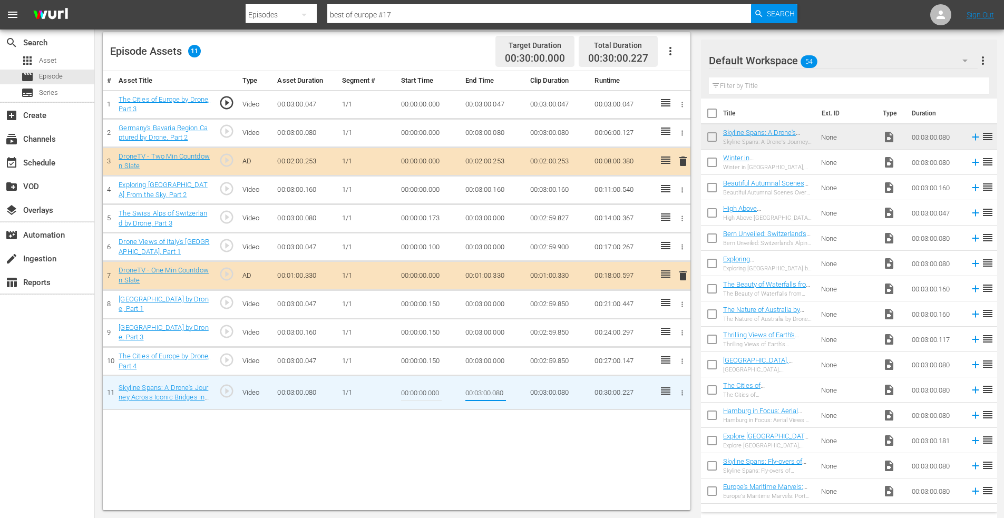
drag, startPoint x: 494, startPoint y: 393, endPoint x: 524, endPoint y: 393, distance: 29.5
click at [524, 393] on td "00:03:00.080" at bounding box center [493, 393] width 65 height 34
type input "00:03:00.000"
drag, startPoint x: 430, startPoint y: 393, endPoint x: 456, endPoint y: 394, distance: 26.9
click at [455, 395] on td "00:00:00.000" at bounding box center [429, 393] width 65 height 34
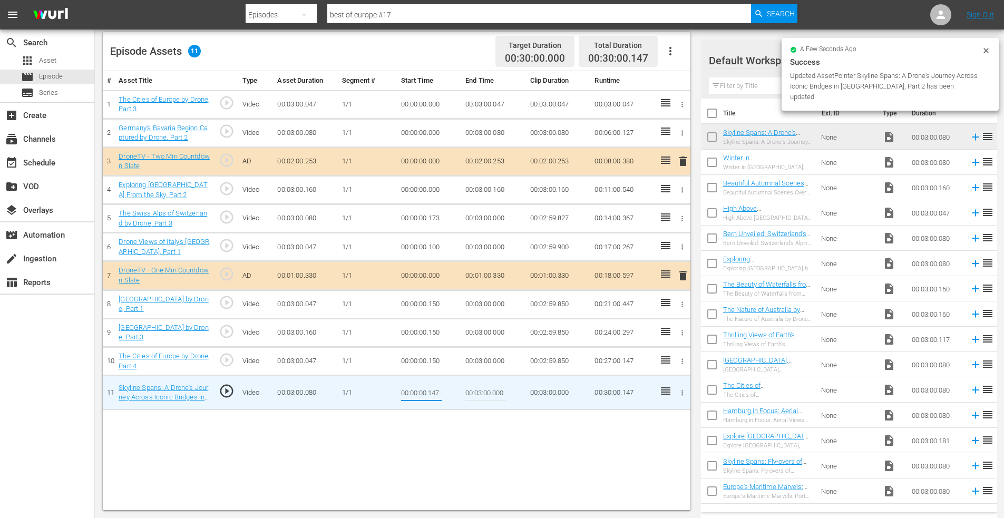
type input "00:00:00.147"
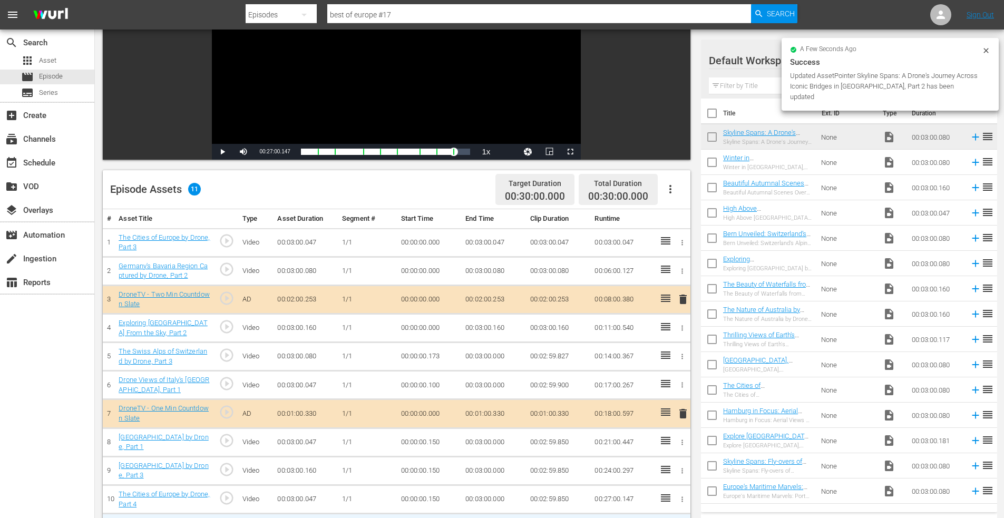
scroll to position [11, 0]
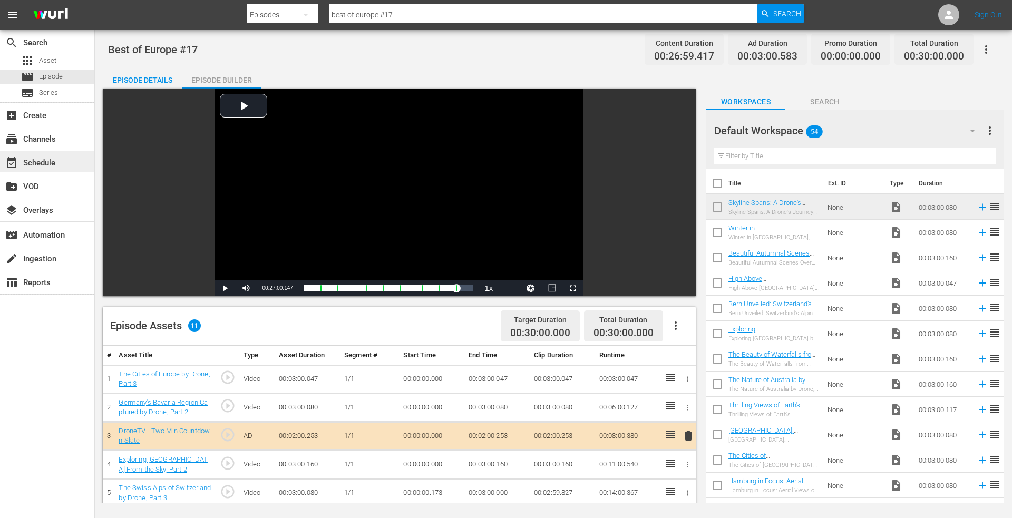
click at [54, 166] on div "event_available Schedule" at bounding box center [29, 161] width 59 height 9
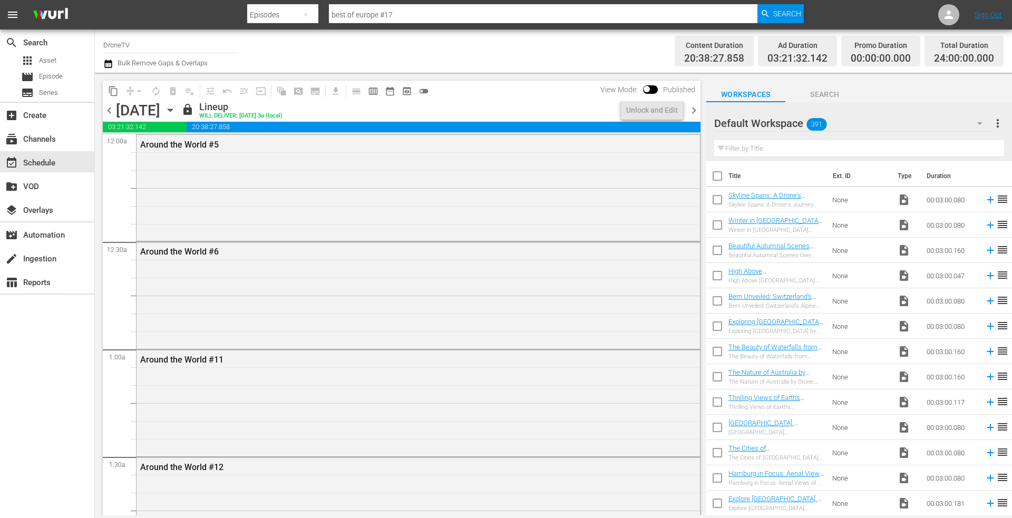
click at [176, 110] on icon "button" at bounding box center [170, 110] width 12 height 12
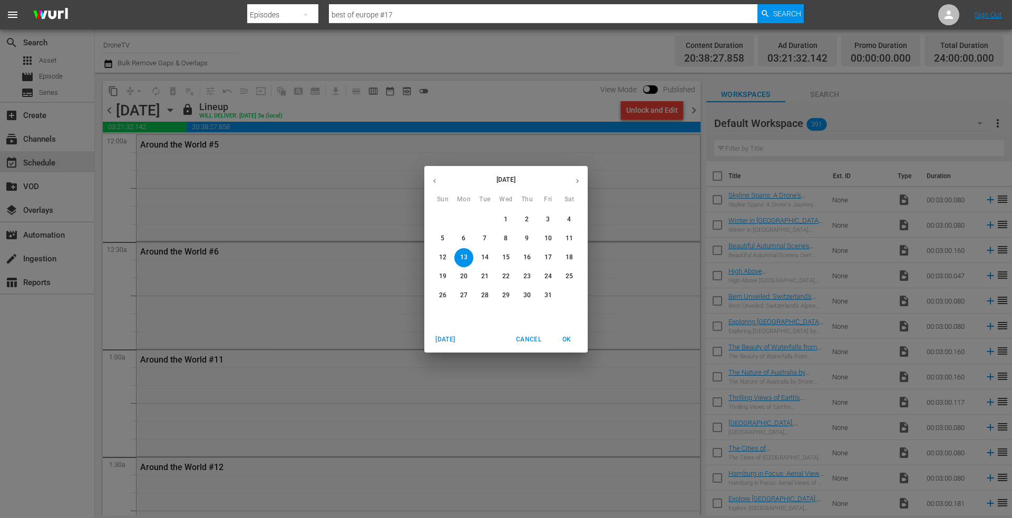
click at [504, 218] on p "1" at bounding box center [506, 219] width 4 height 9
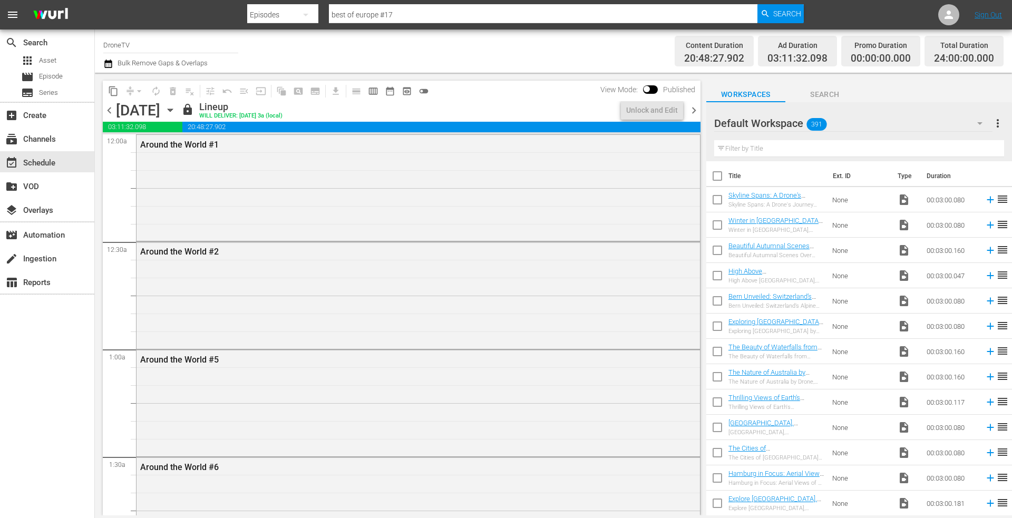
click at [176, 110] on icon "button" at bounding box center [170, 110] width 12 height 12
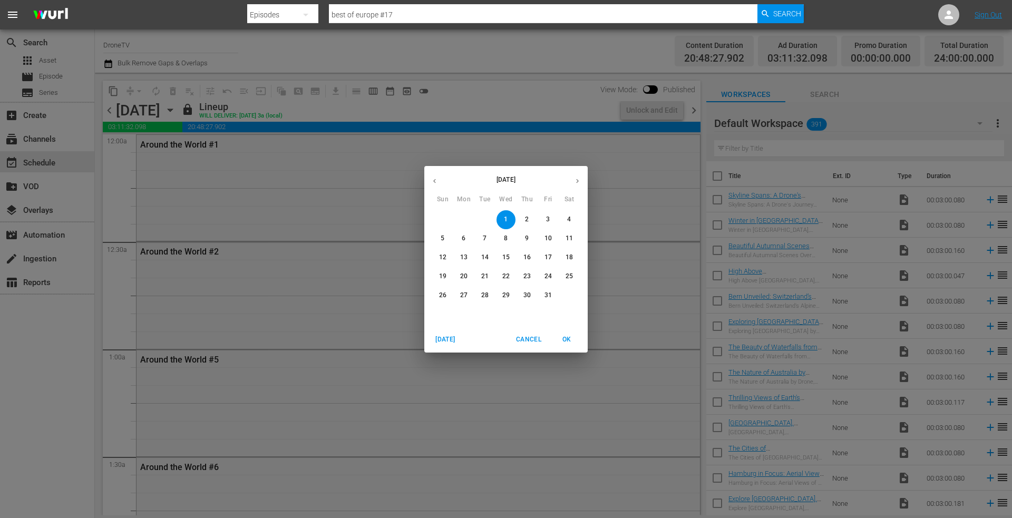
click at [527, 219] on p "2" at bounding box center [527, 219] width 4 height 9
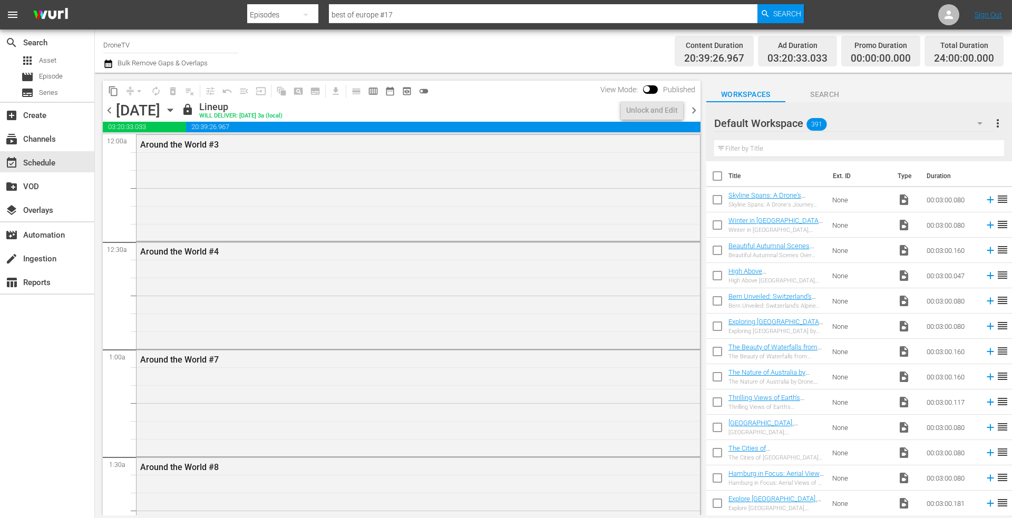
click at [176, 113] on icon "button" at bounding box center [170, 110] width 12 height 12
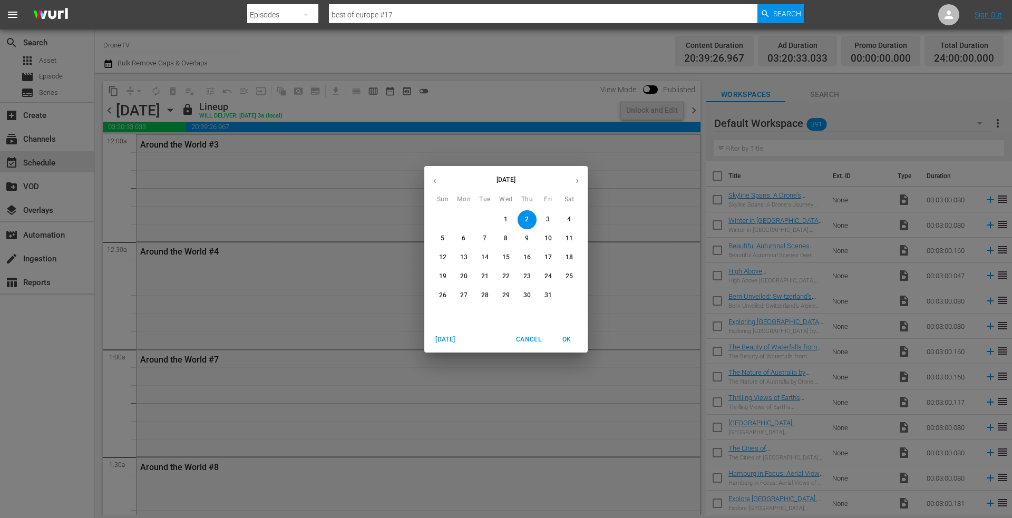
click at [548, 217] on p "3" at bounding box center [548, 219] width 4 height 9
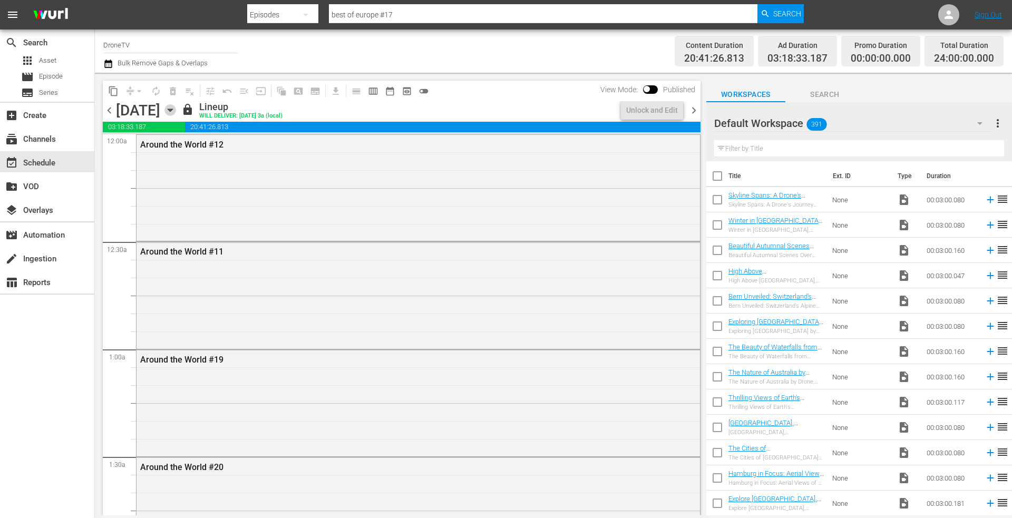
click at [176, 110] on icon "button" at bounding box center [170, 110] width 12 height 12
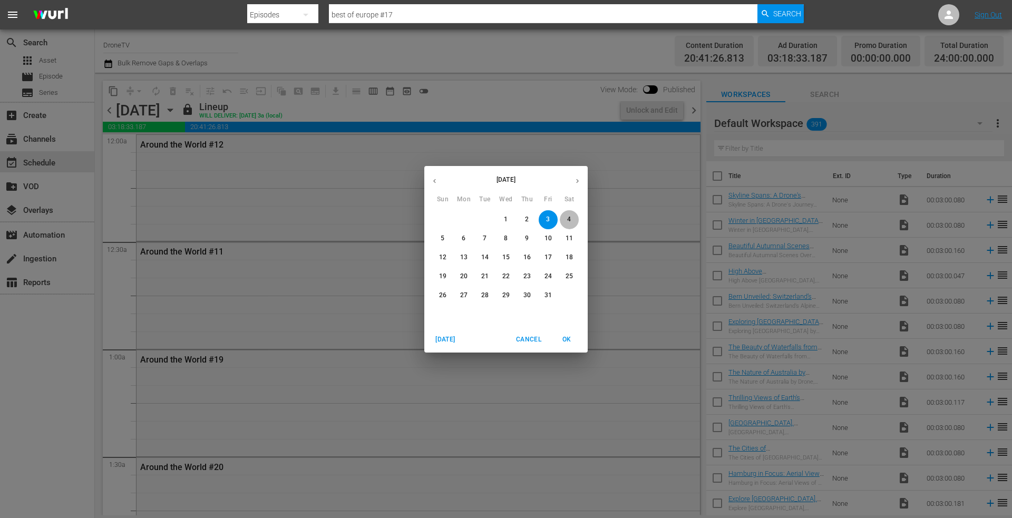
click at [567, 215] on button "4" at bounding box center [569, 219] width 19 height 19
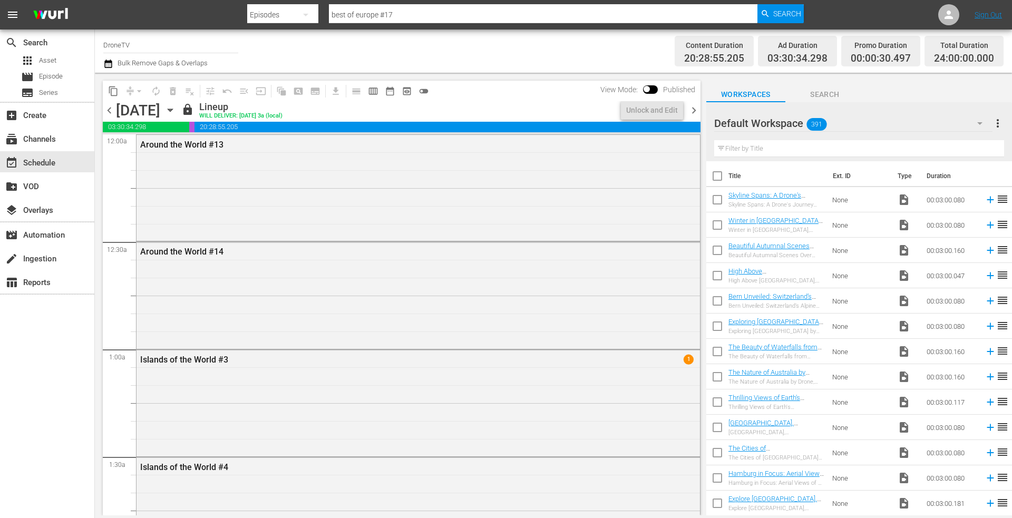
click at [172, 110] on icon "button" at bounding box center [170, 110] width 5 height 3
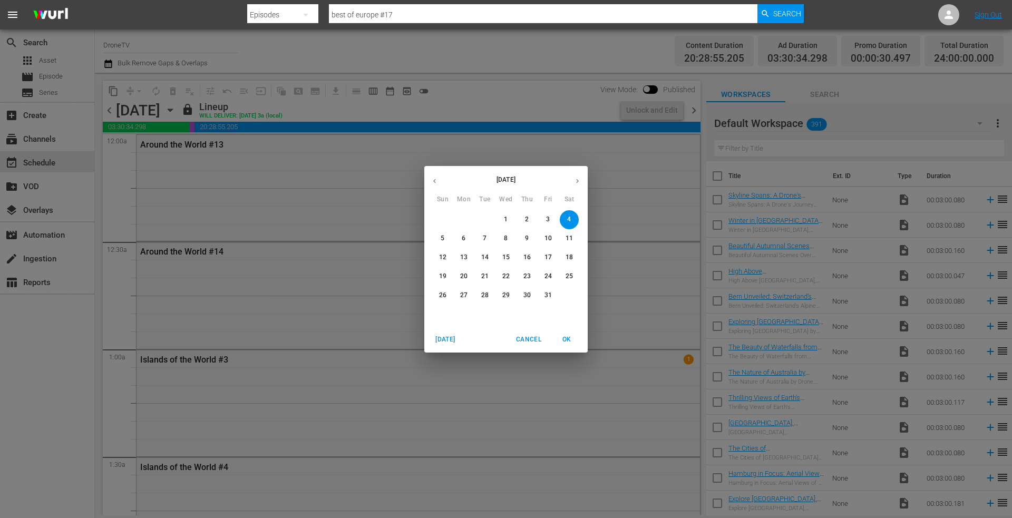
click at [441, 238] on p "5" at bounding box center [443, 238] width 4 height 9
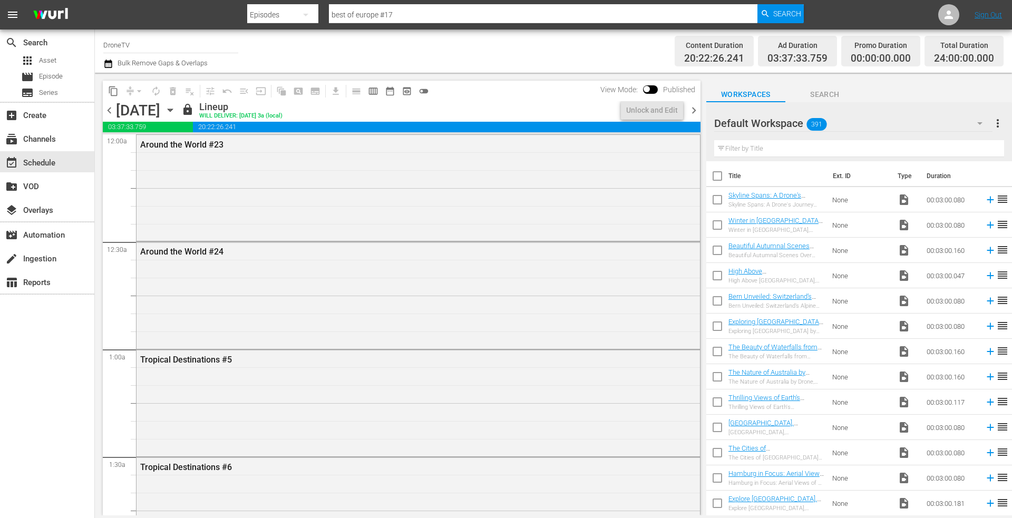
click at [176, 111] on icon "button" at bounding box center [170, 110] width 12 height 12
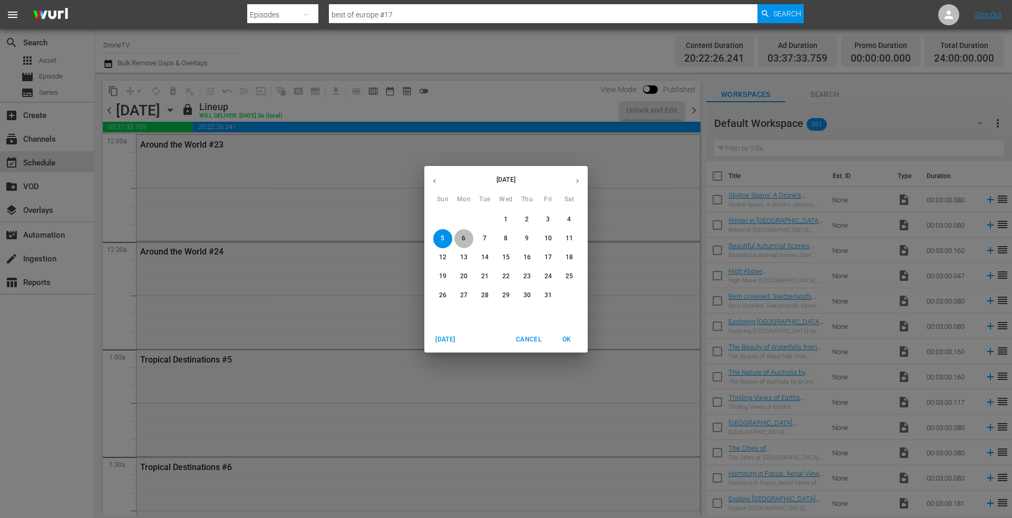
click at [461, 238] on span "6" at bounding box center [463, 238] width 19 height 9
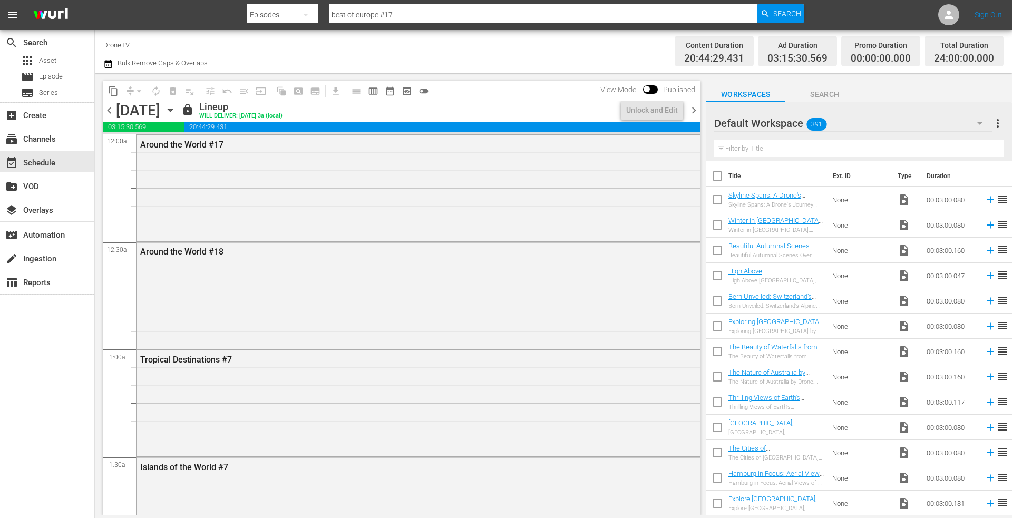
click at [176, 111] on icon "button" at bounding box center [170, 110] width 12 height 12
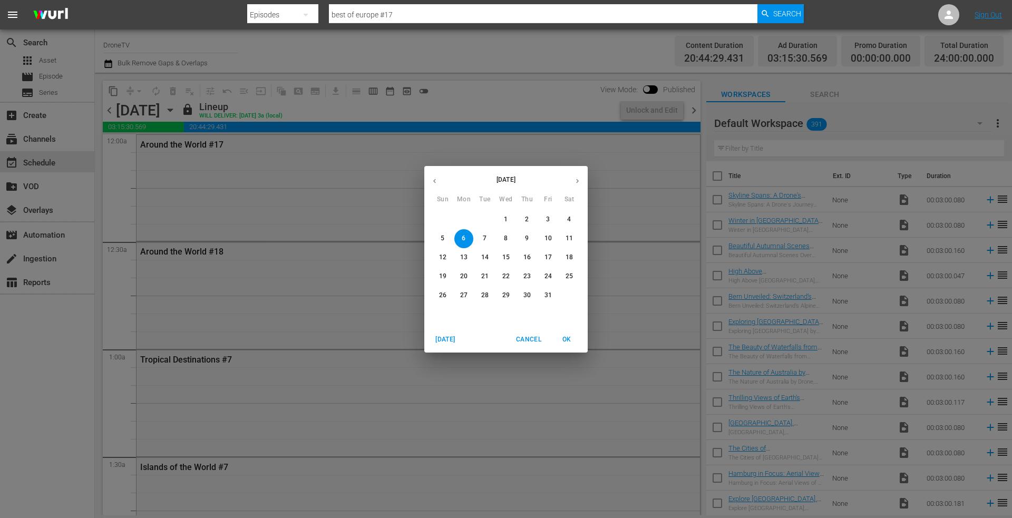
click at [484, 237] on p "7" at bounding box center [485, 238] width 4 height 9
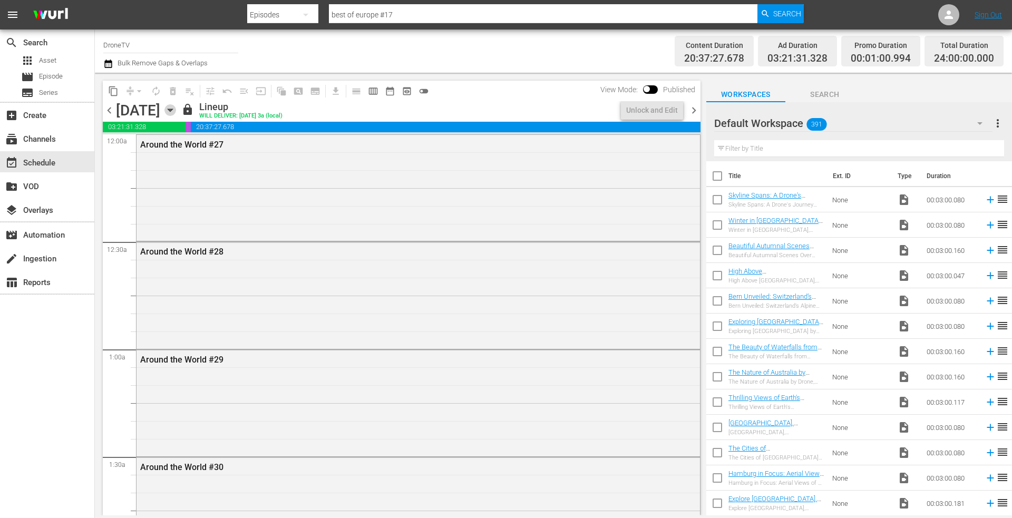
click at [176, 112] on icon "button" at bounding box center [170, 110] width 12 height 12
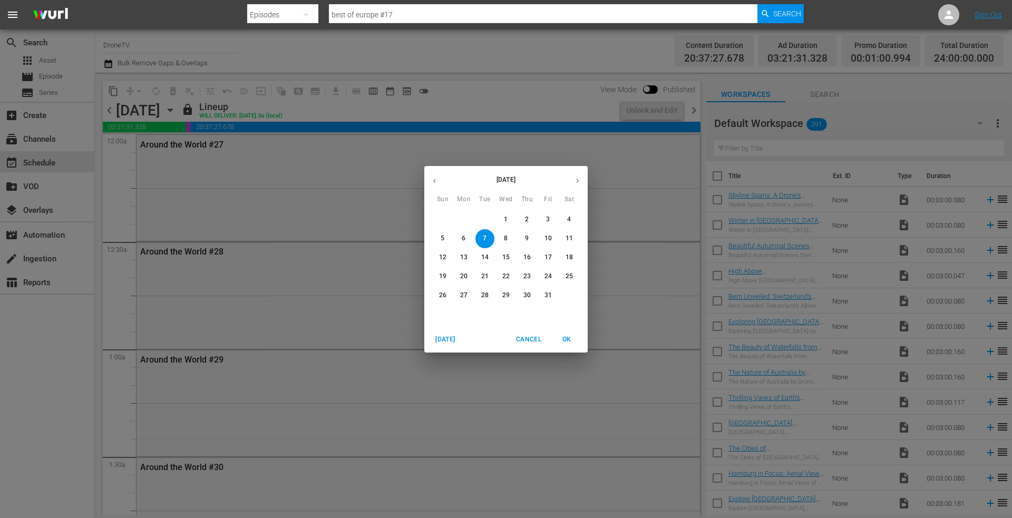
click at [504, 239] on p "8" at bounding box center [506, 238] width 4 height 9
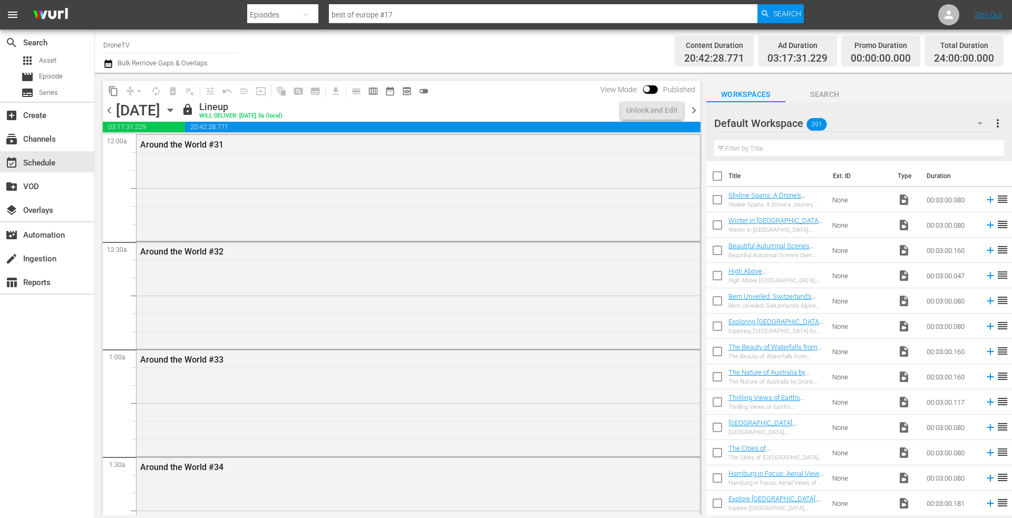
click at [176, 110] on icon "button" at bounding box center [170, 110] width 12 height 12
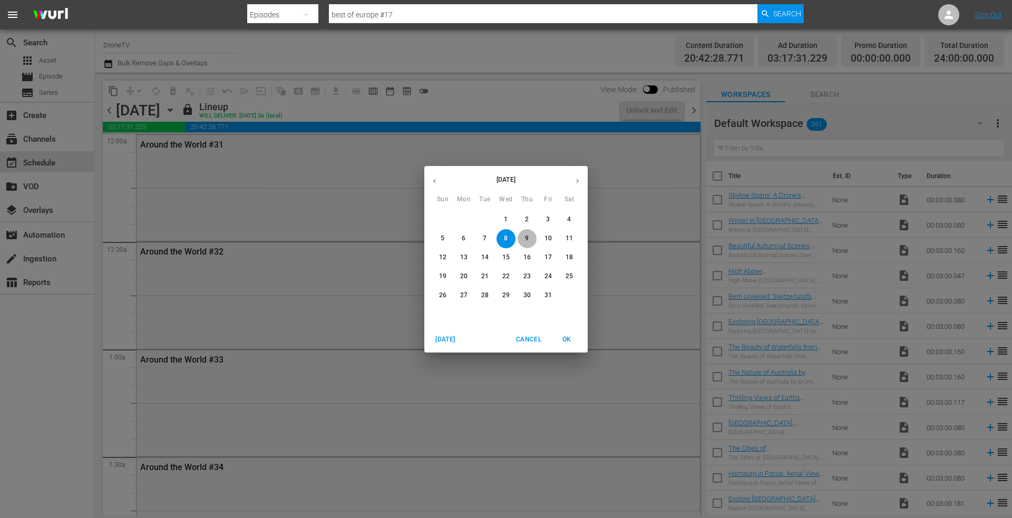
click at [525, 238] on p "9" at bounding box center [527, 238] width 4 height 9
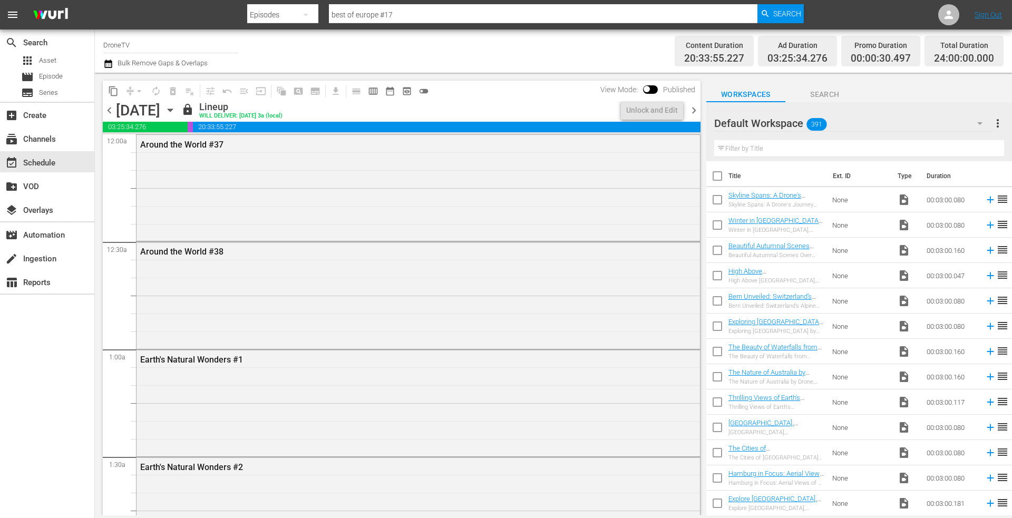
click at [176, 111] on icon "button" at bounding box center [170, 110] width 12 height 12
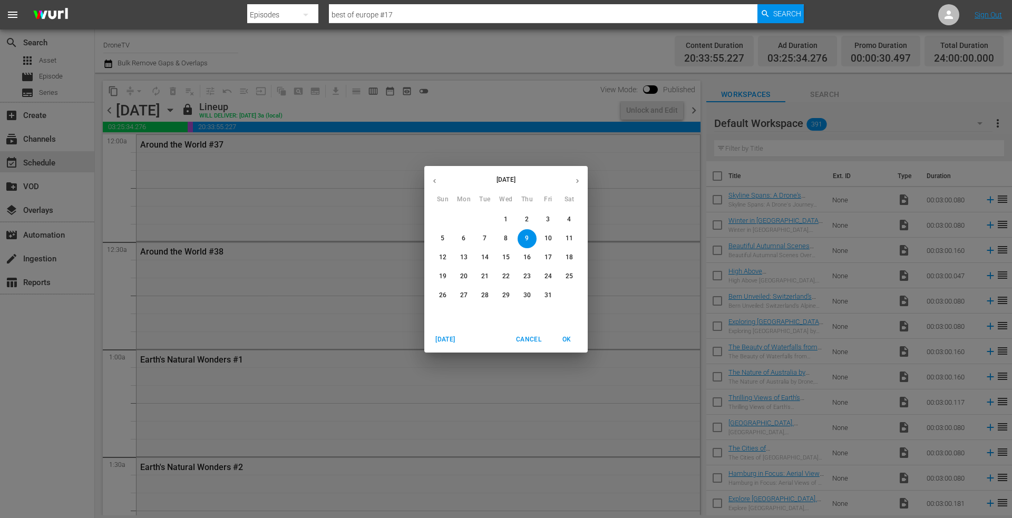
click at [546, 237] on p "10" at bounding box center [547, 238] width 7 height 9
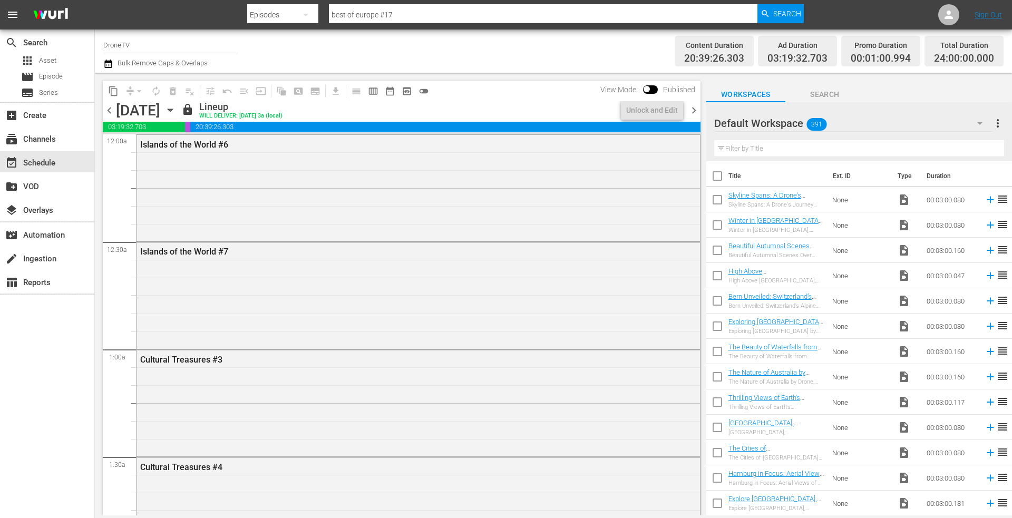
click at [176, 112] on icon "button" at bounding box center [170, 110] width 12 height 12
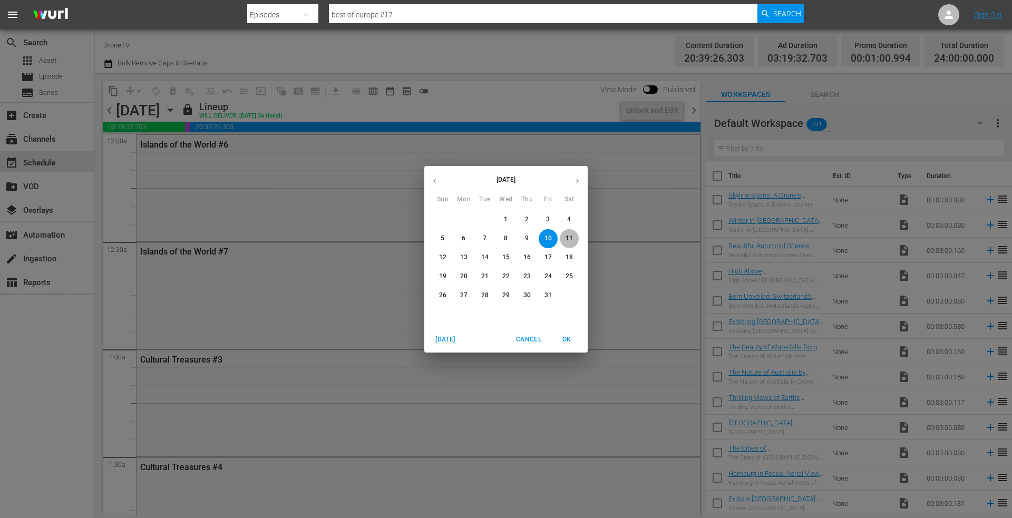
click at [567, 236] on p "11" at bounding box center [569, 238] width 7 height 9
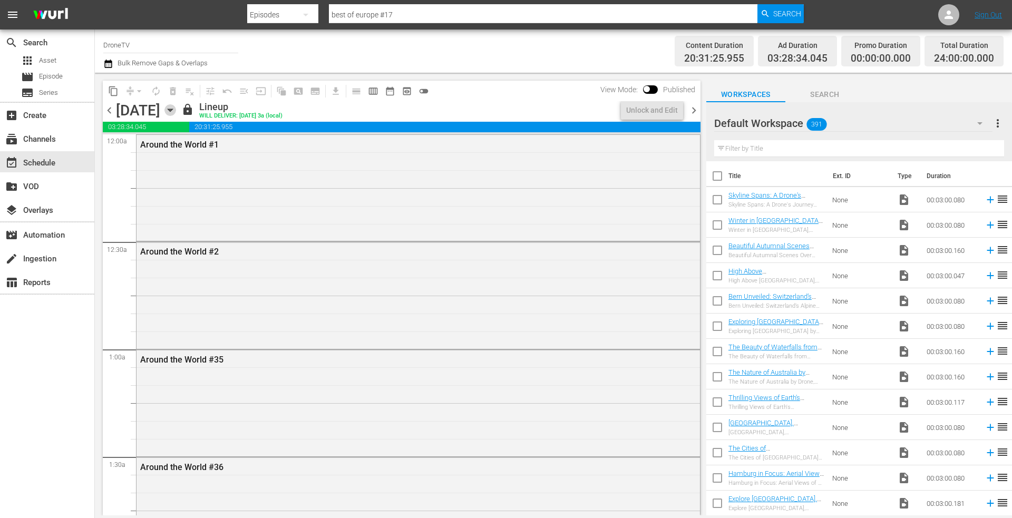
click at [176, 112] on icon "button" at bounding box center [170, 110] width 12 height 12
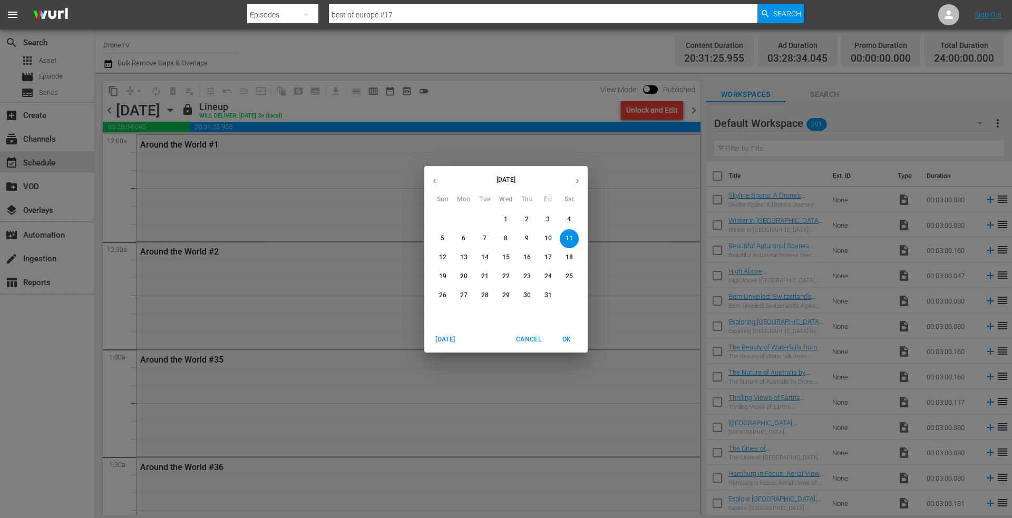
click at [444, 255] on p "12" at bounding box center [442, 257] width 7 height 9
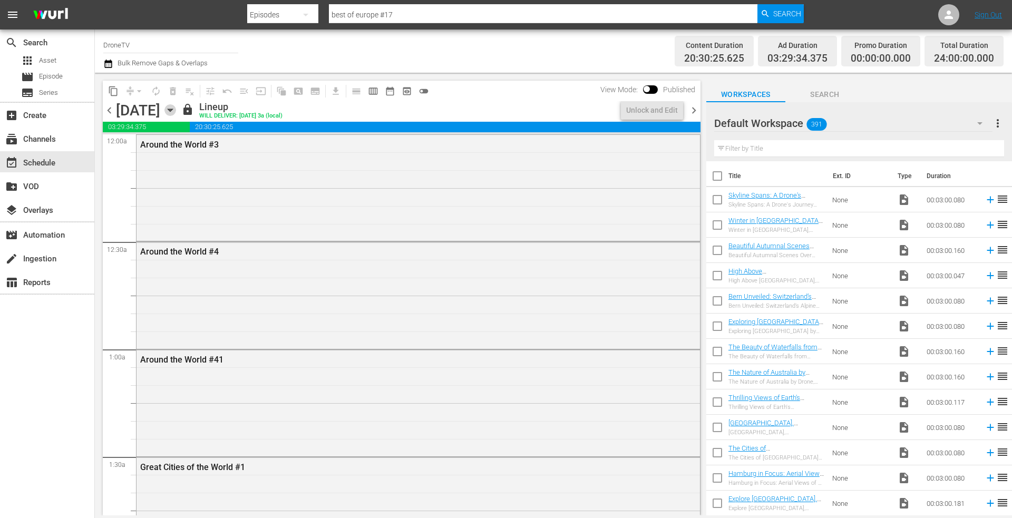
click at [176, 108] on icon "button" at bounding box center [170, 110] width 12 height 12
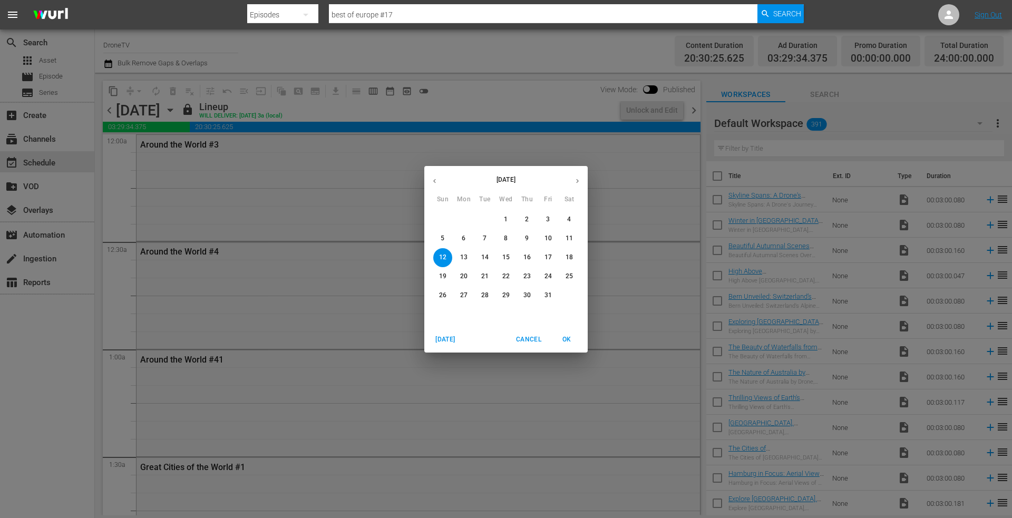
click at [463, 255] on p "13" at bounding box center [463, 257] width 7 height 9
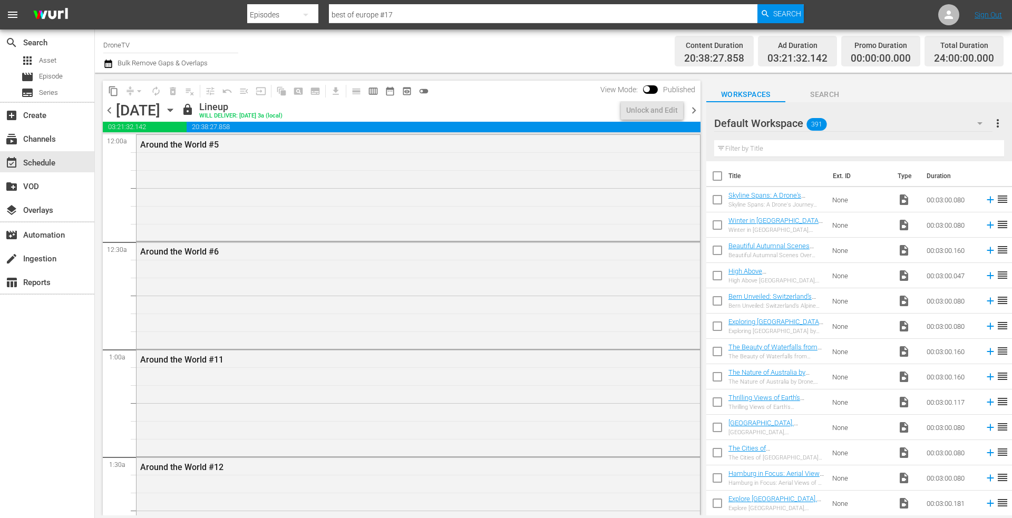
click at [176, 109] on icon "button" at bounding box center [170, 110] width 12 height 12
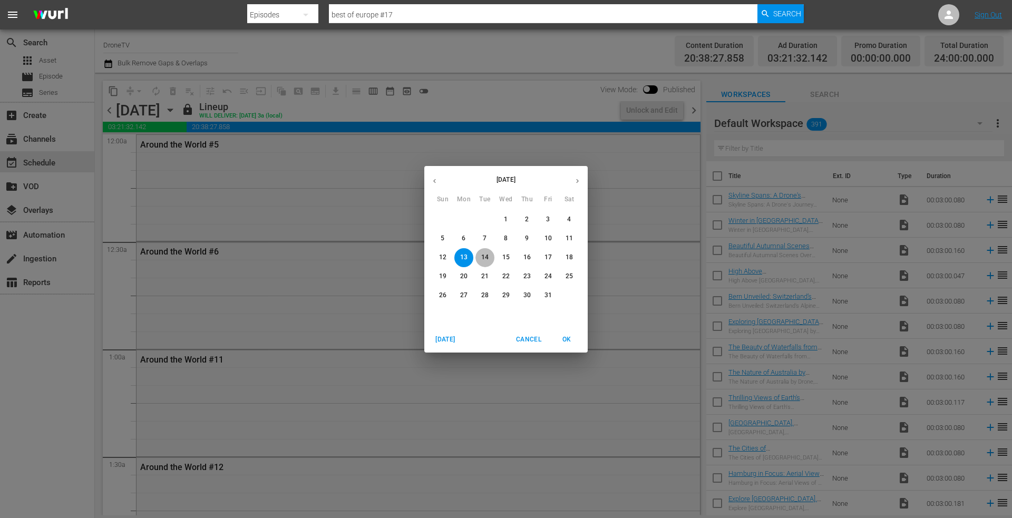
click at [485, 255] on p "14" at bounding box center [484, 257] width 7 height 9
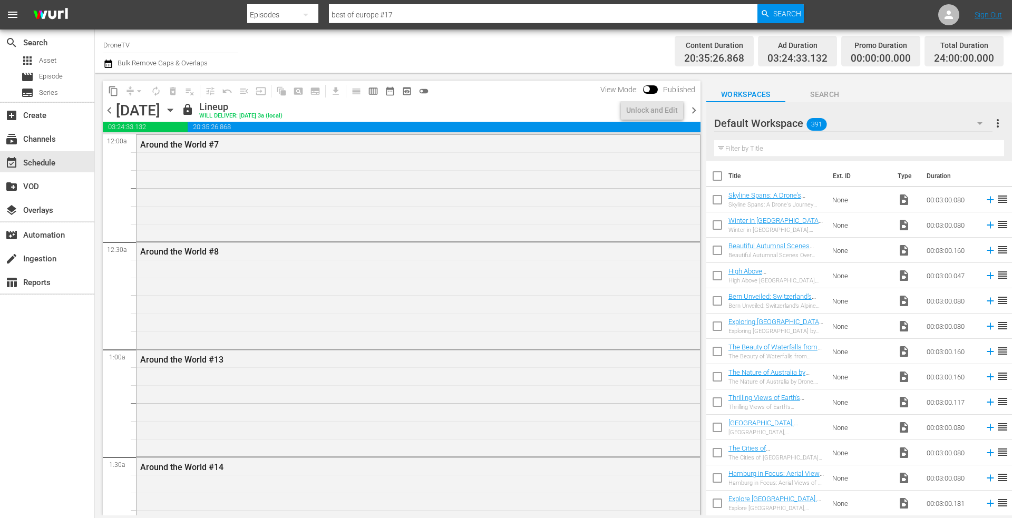
click at [176, 109] on icon "button" at bounding box center [170, 110] width 12 height 12
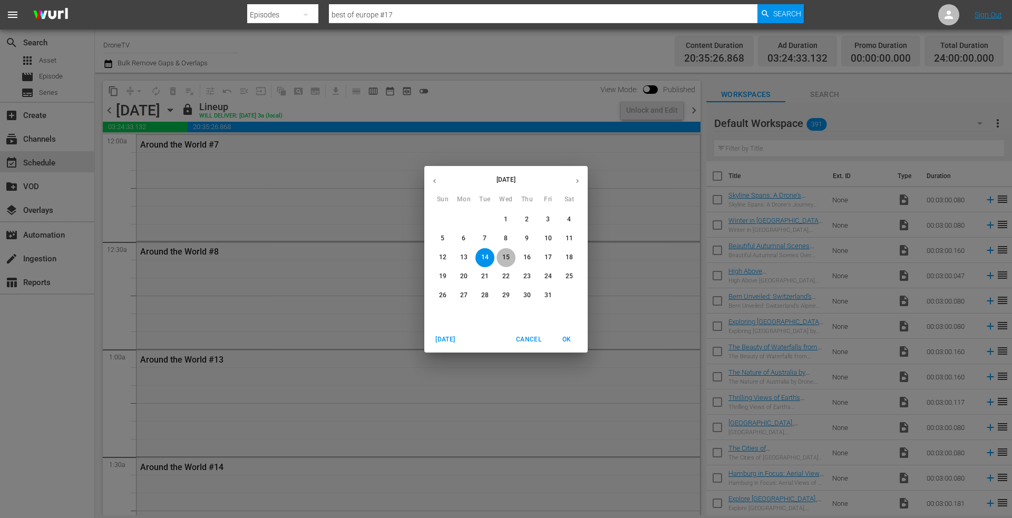
drag, startPoint x: 505, startPoint y: 256, endPoint x: 500, endPoint y: 252, distance: 6.9
click at [503, 255] on p "15" at bounding box center [505, 257] width 7 height 9
